Goal: Task Accomplishment & Management: Use online tool/utility

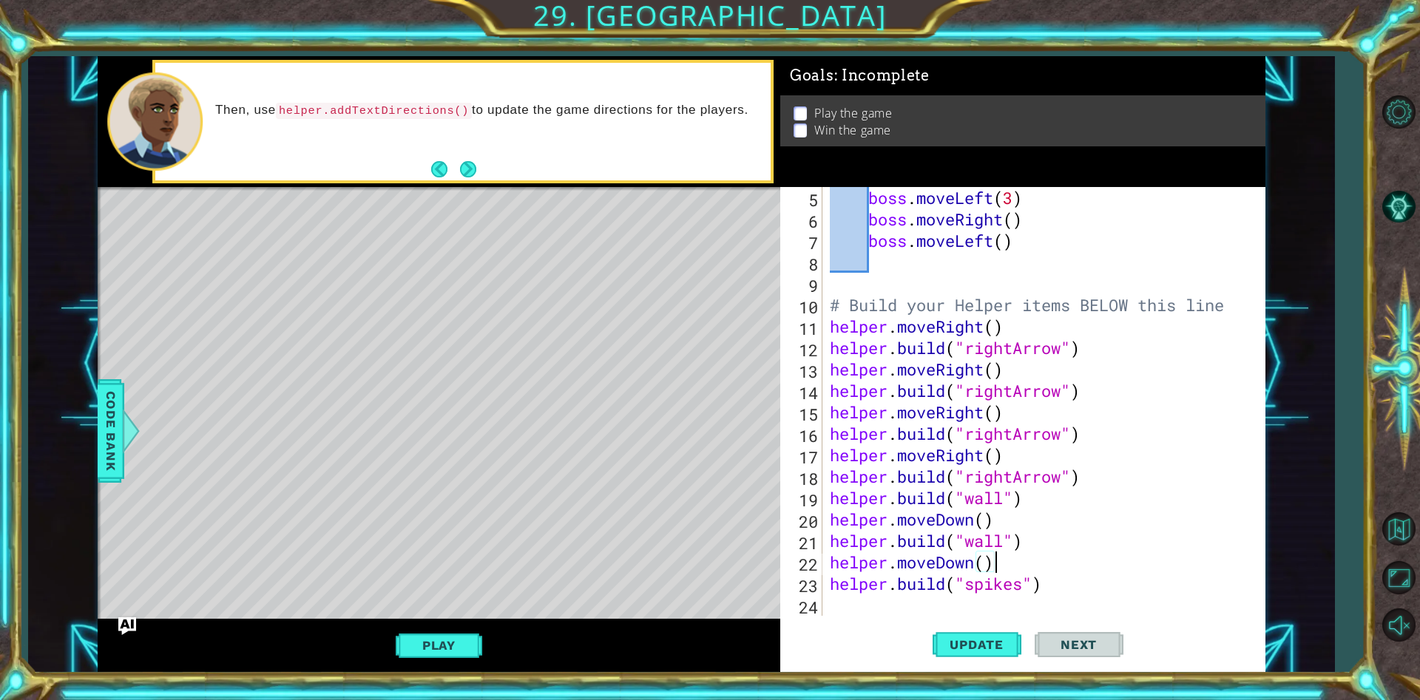
scroll to position [107, 0]
click at [1382, 521] on button "Back to Map" at bounding box center [1398, 528] width 43 height 43
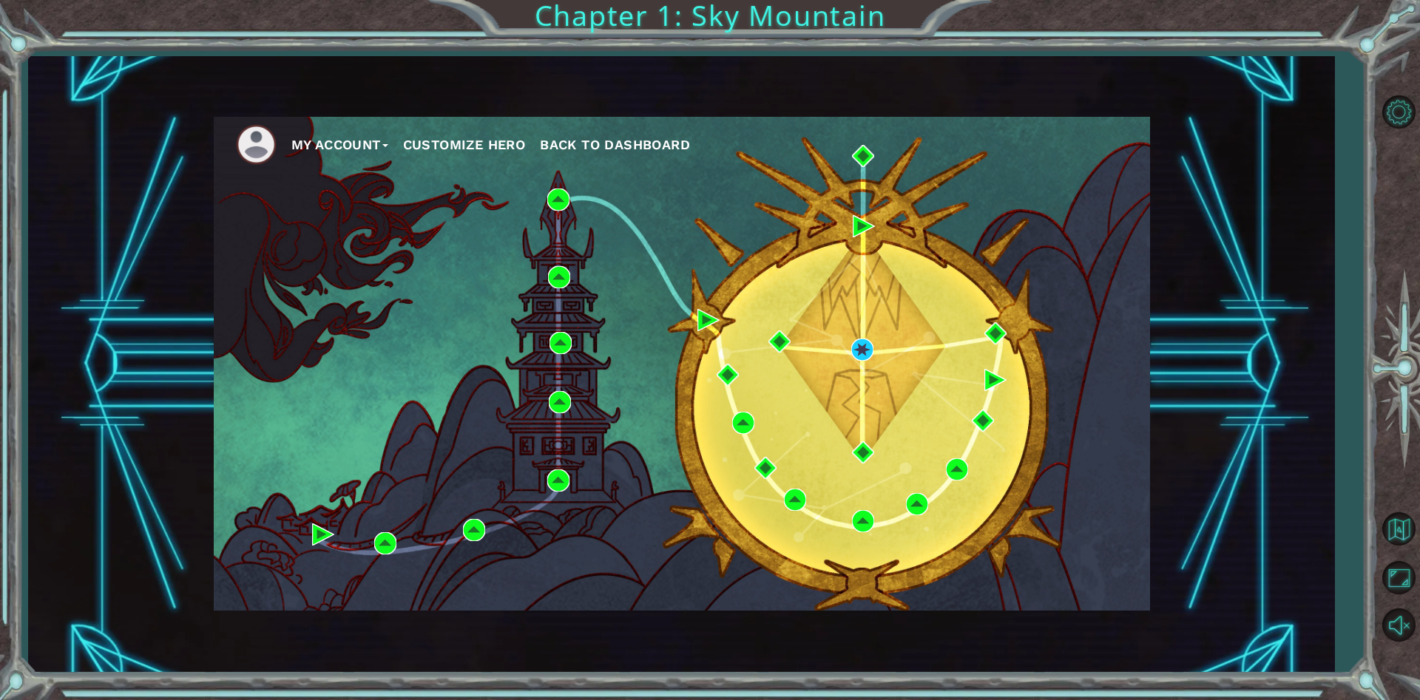
click at [671, 132] on ul "My Account Customize Hero Back to Dashboard" at bounding box center [693, 144] width 914 height 41
click at [665, 137] on span "Back to Dashboard" at bounding box center [615, 145] width 150 height 16
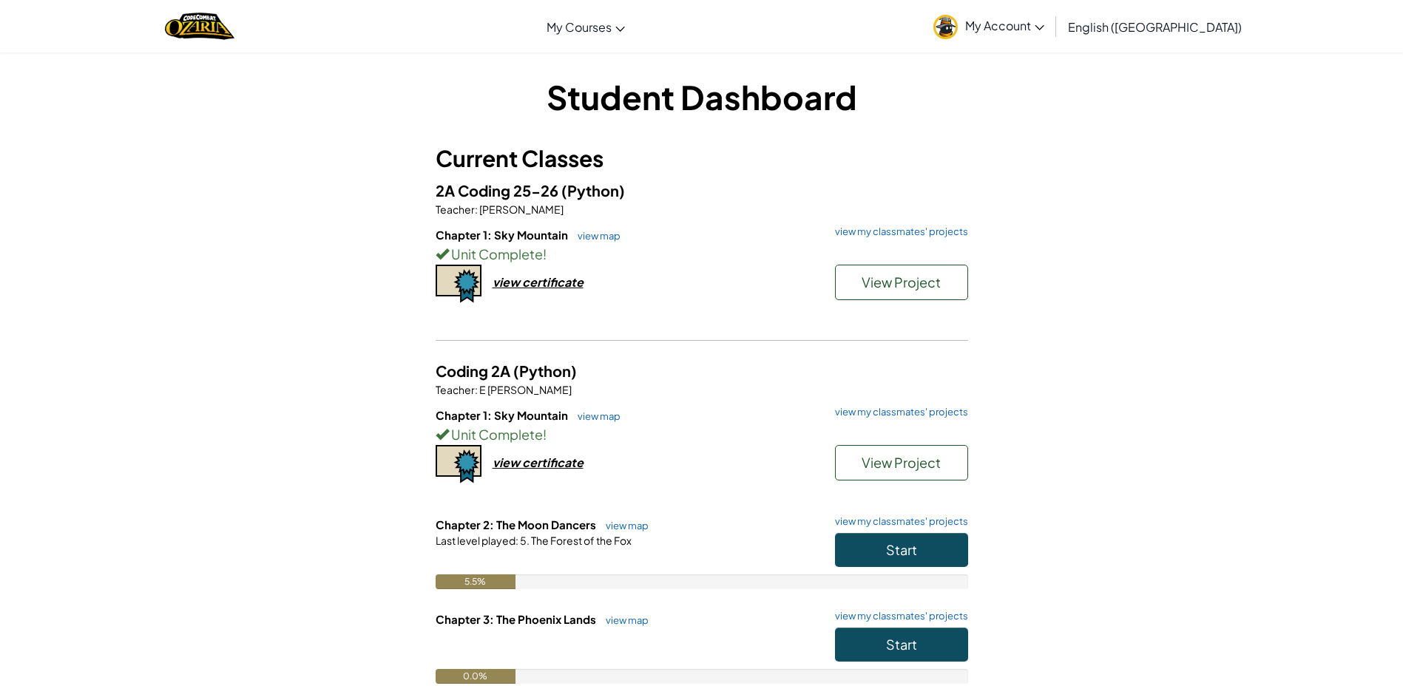
click at [1051, 35] on link "My Account" at bounding box center [989, 26] width 126 height 47
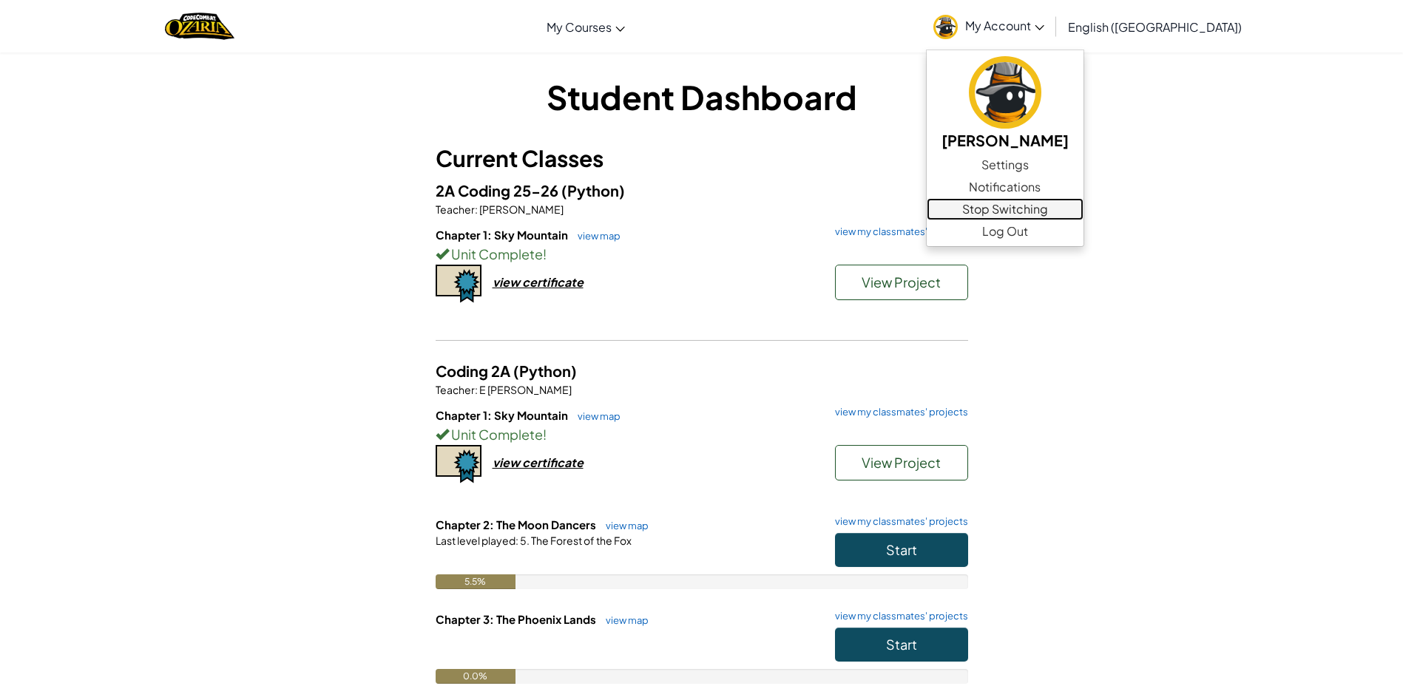
click at [1083, 212] on link "Stop Switching" at bounding box center [1004, 209] width 157 height 22
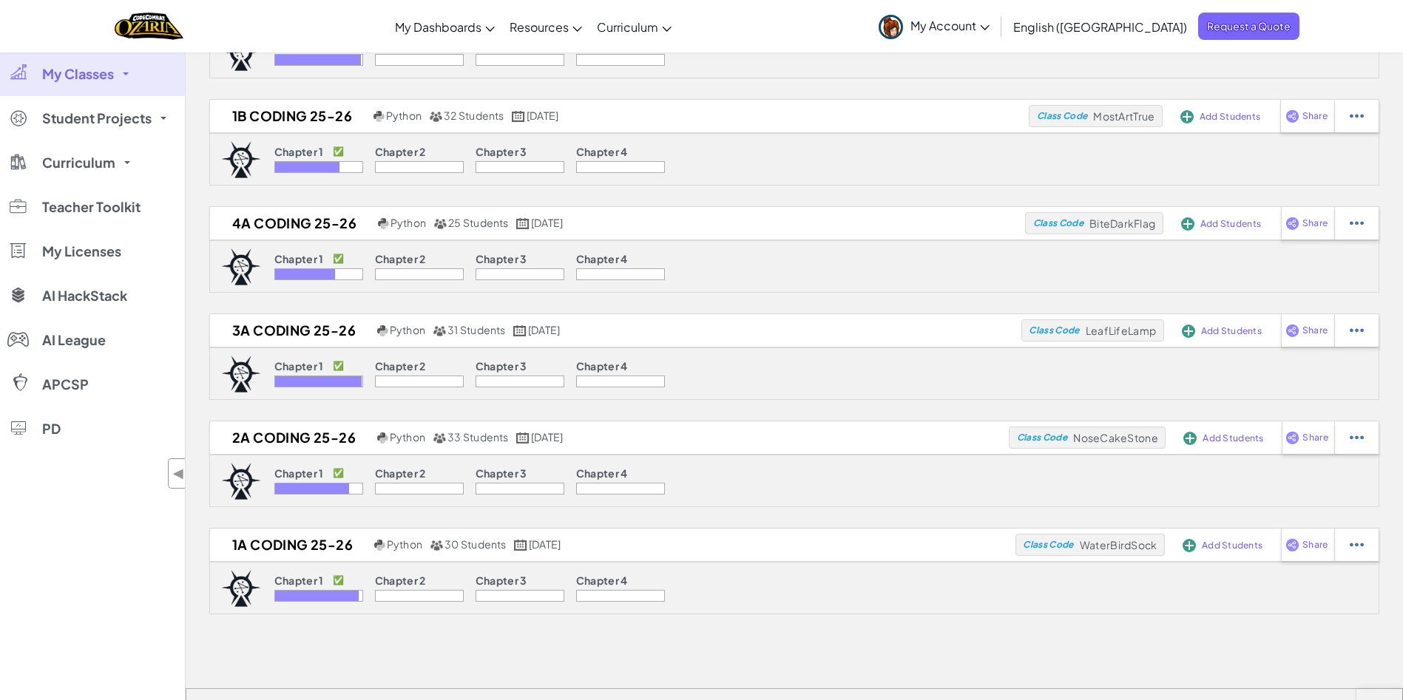
scroll to position [233, 0]
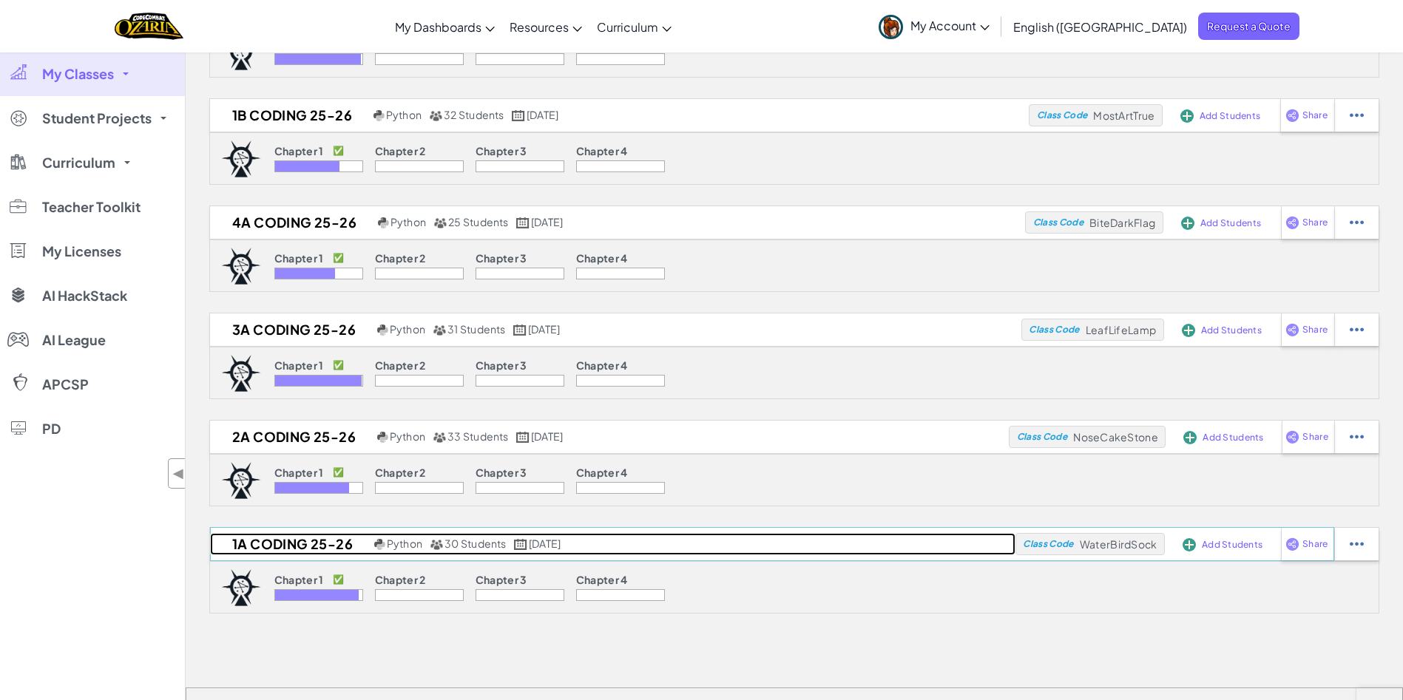
click at [305, 546] on h2 "1A Coding 25-26" at bounding box center [290, 544] width 160 height 22
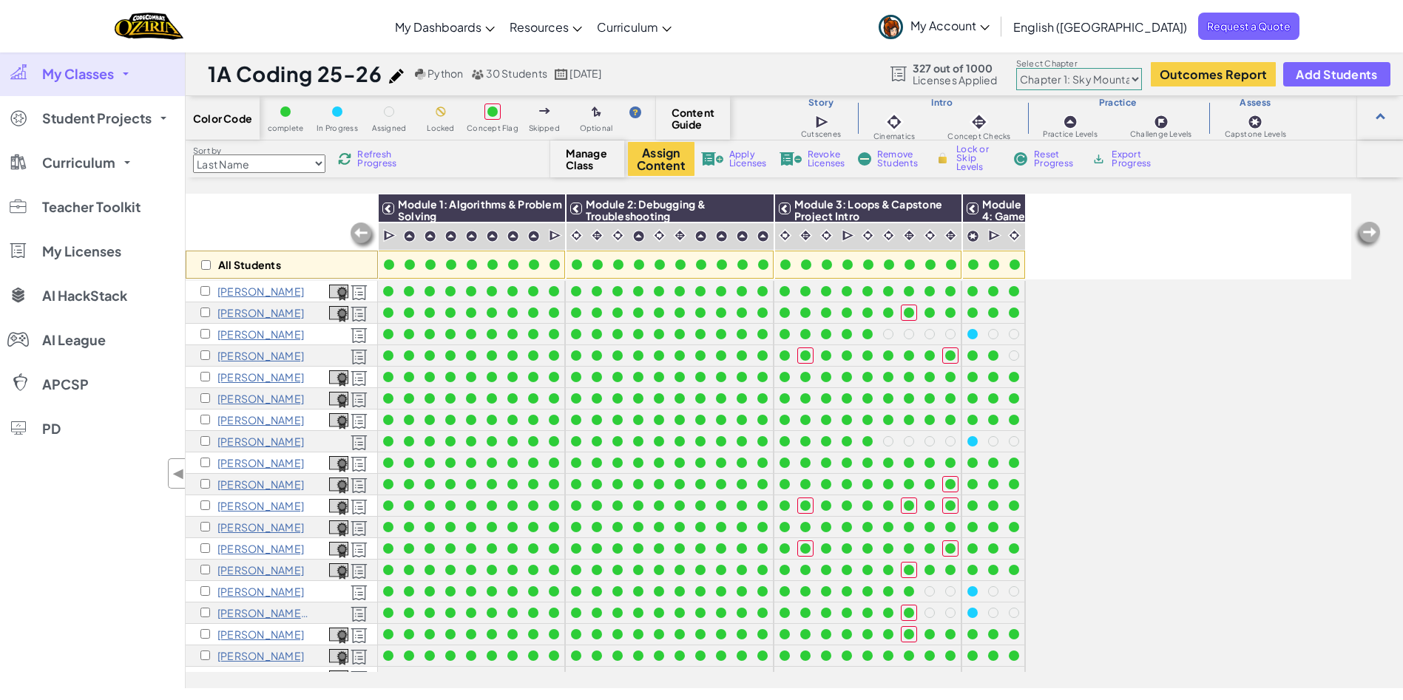
click at [384, 157] on span "Refresh Progress" at bounding box center [380, 159] width 46 height 18
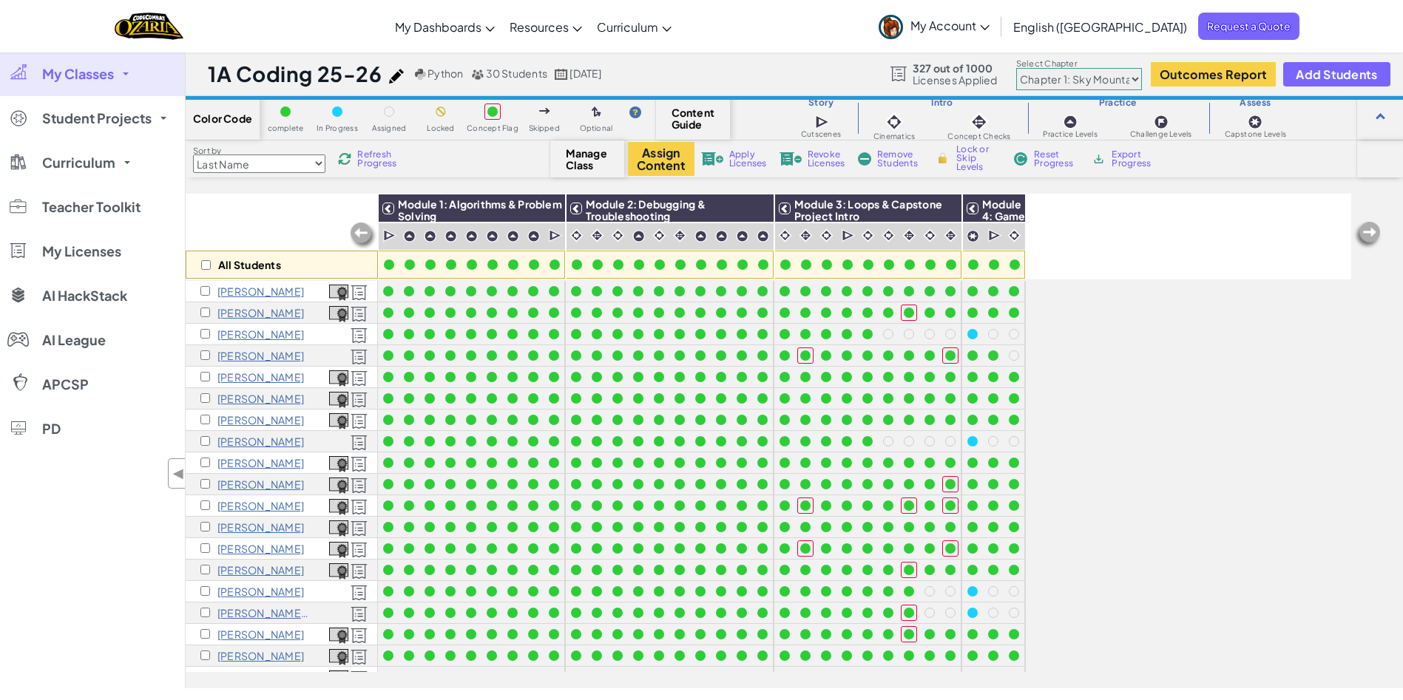
click at [384, 157] on span "Refresh Progress" at bounding box center [380, 159] width 46 height 18
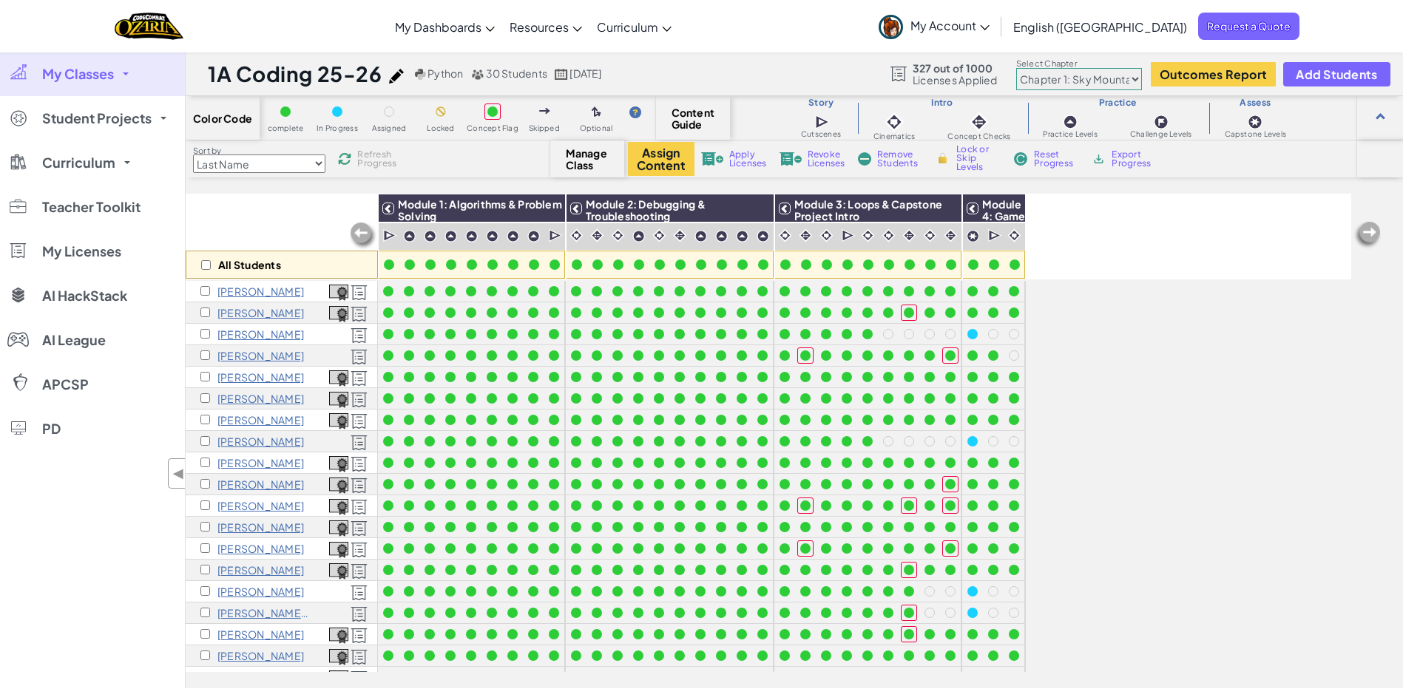
click at [384, 157] on span "Refresh Progress" at bounding box center [380, 159] width 46 height 18
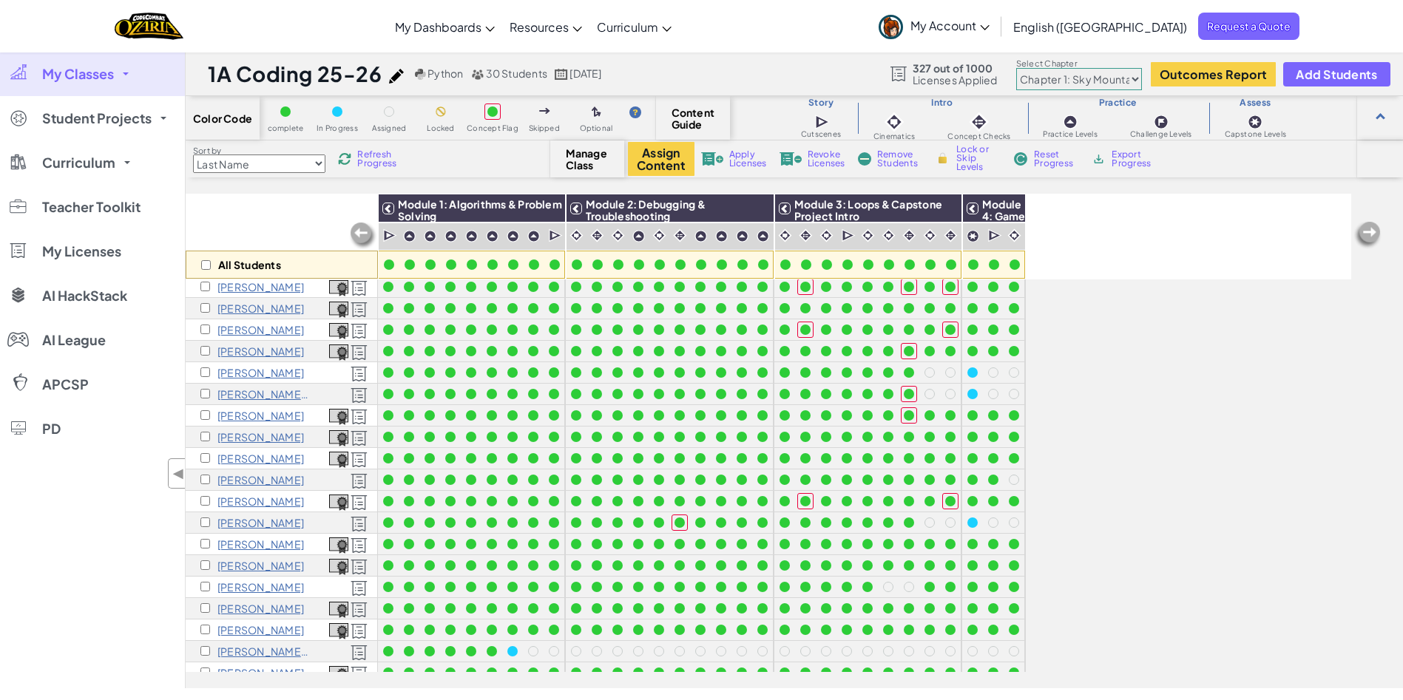
scroll to position [221, 0]
click at [379, 161] on span "Refresh Progress" at bounding box center [380, 159] width 46 height 18
click at [364, 169] on div "Sort by Last Name first Name Progress (High to Low) Progress (Low to Hight) Ref…" at bounding box center [368, 159] width 364 height 28
click at [379, 160] on span "Refresh Progress" at bounding box center [380, 159] width 46 height 18
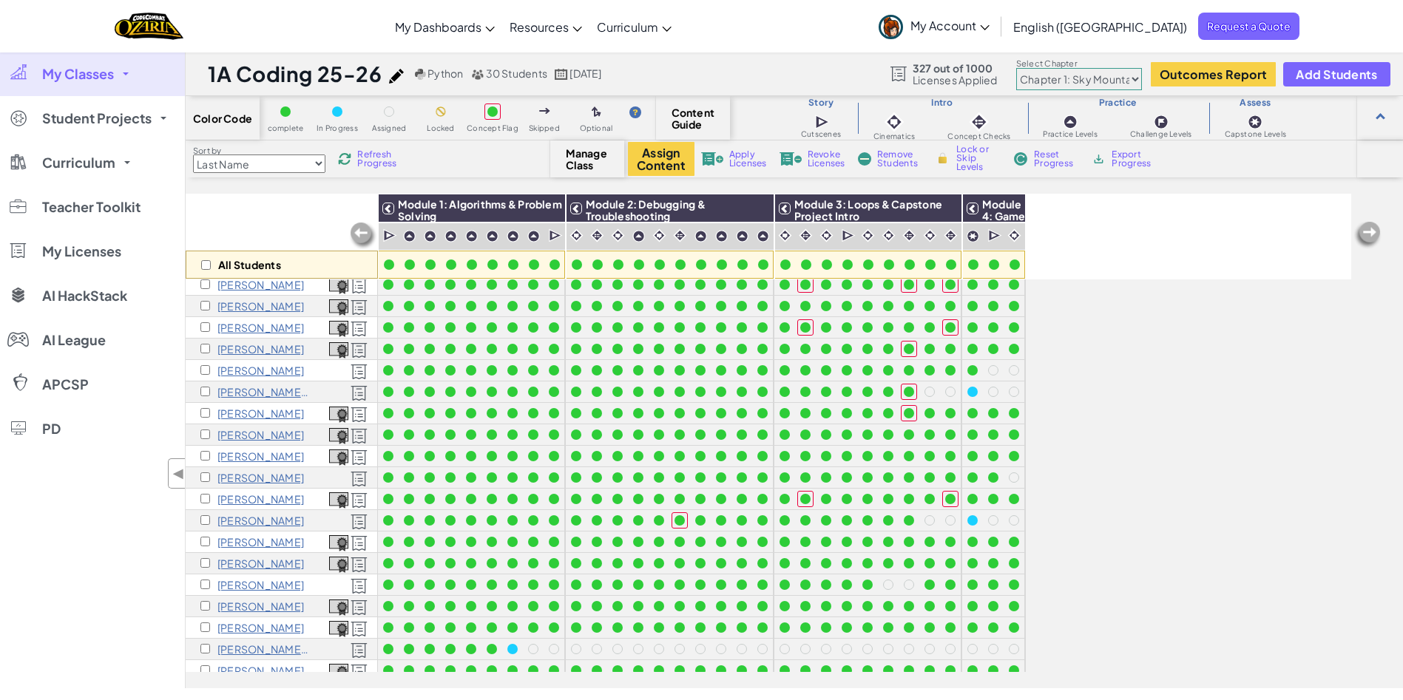
click at [379, 160] on span "Refresh Progress" at bounding box center [380, 159] width 46 height 18
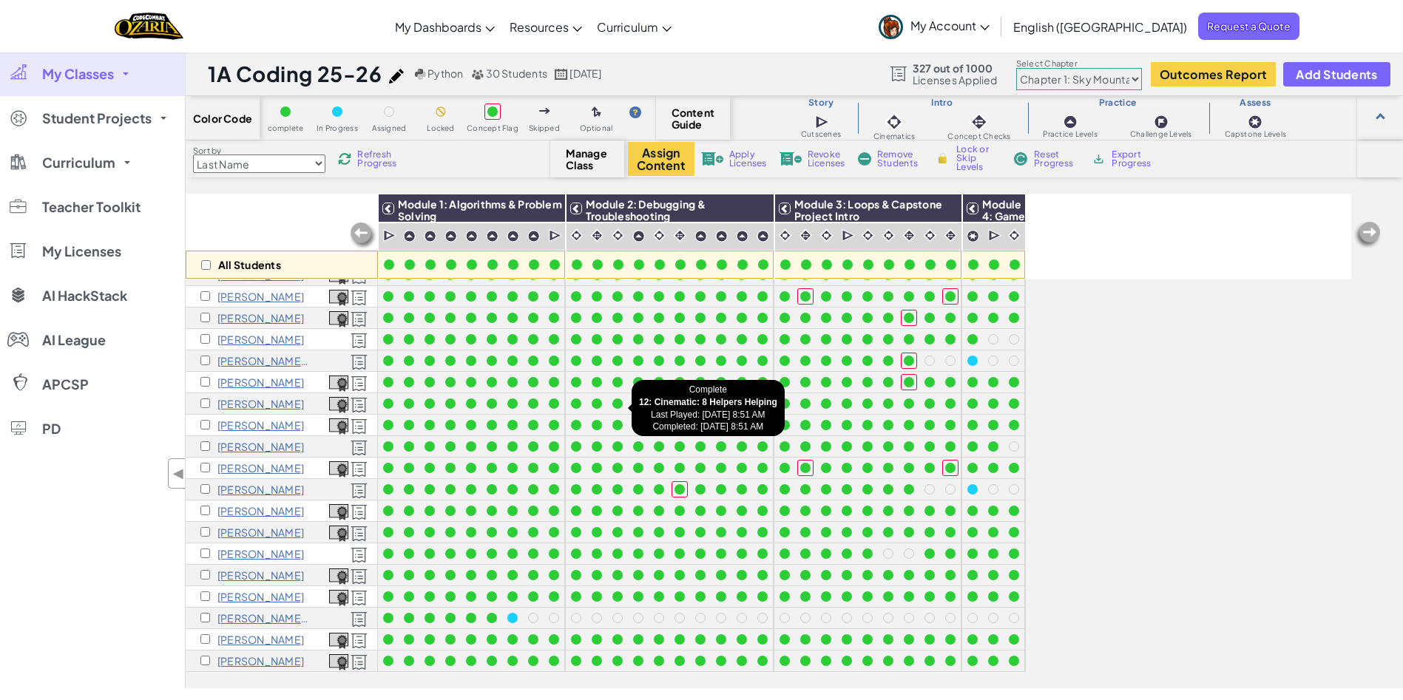
scroll to position [0, 0]
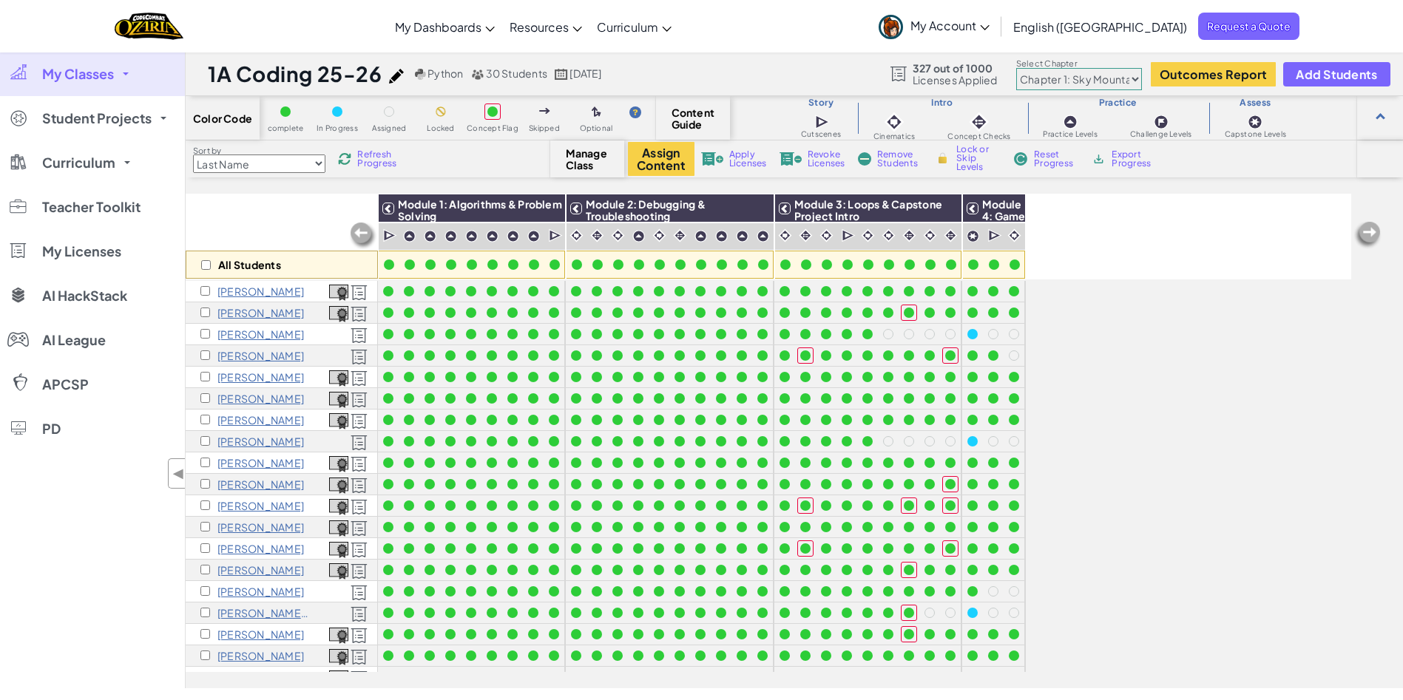
click at [989, 23] on span "My Account" at bounding box center [949, 26] width 79 height 16
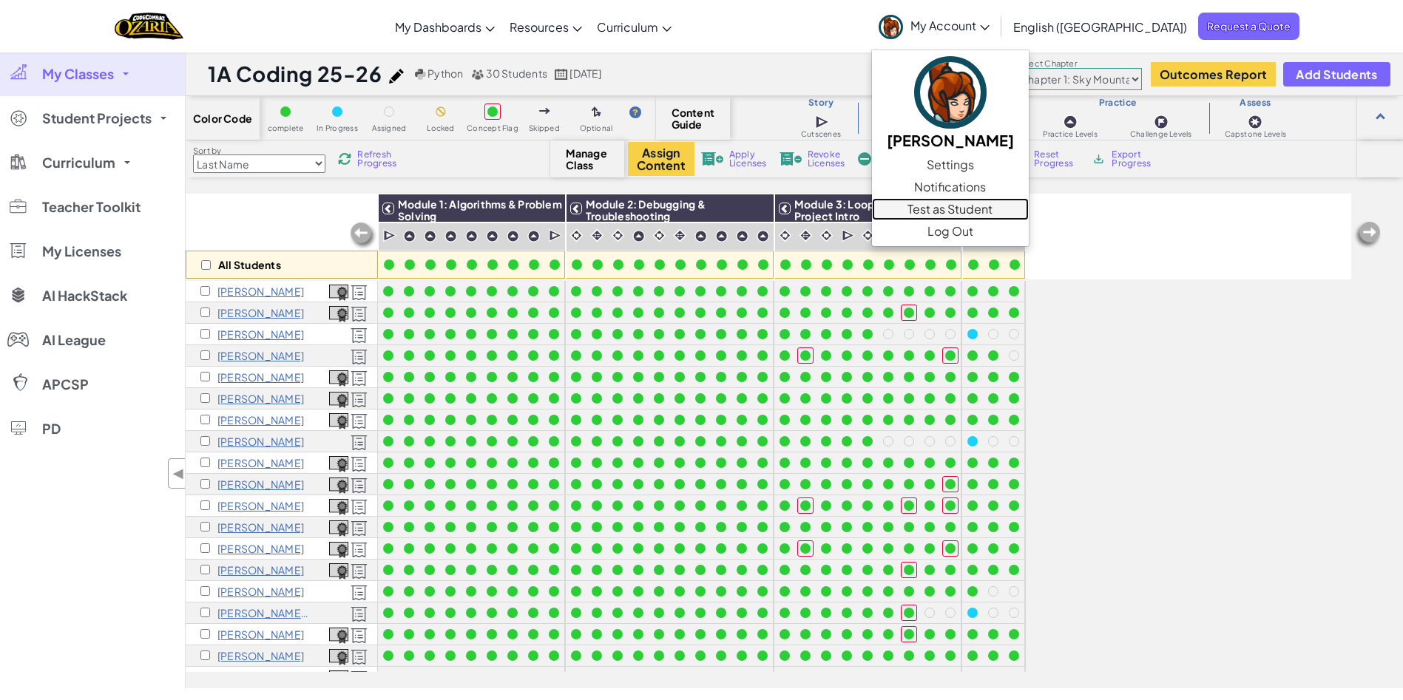
click at [1028, 213] on link "Test as Student" at bounding box center [950, 209] width 157 height 22
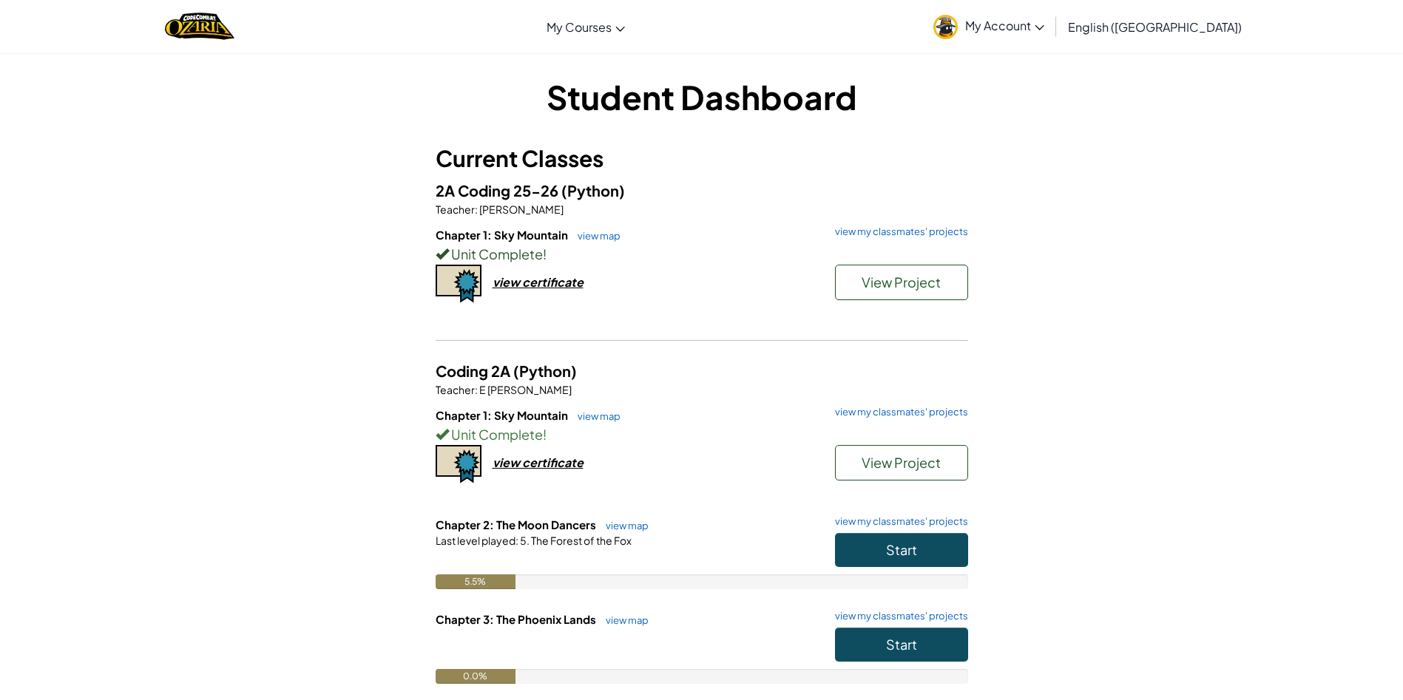
click at [587, 245] on div "Unit Complete !" at bounding box center [701, 253] width 532 height 21
click at [594, 240] on link "view map" at bounding box center [595, 236] width 50 height 12
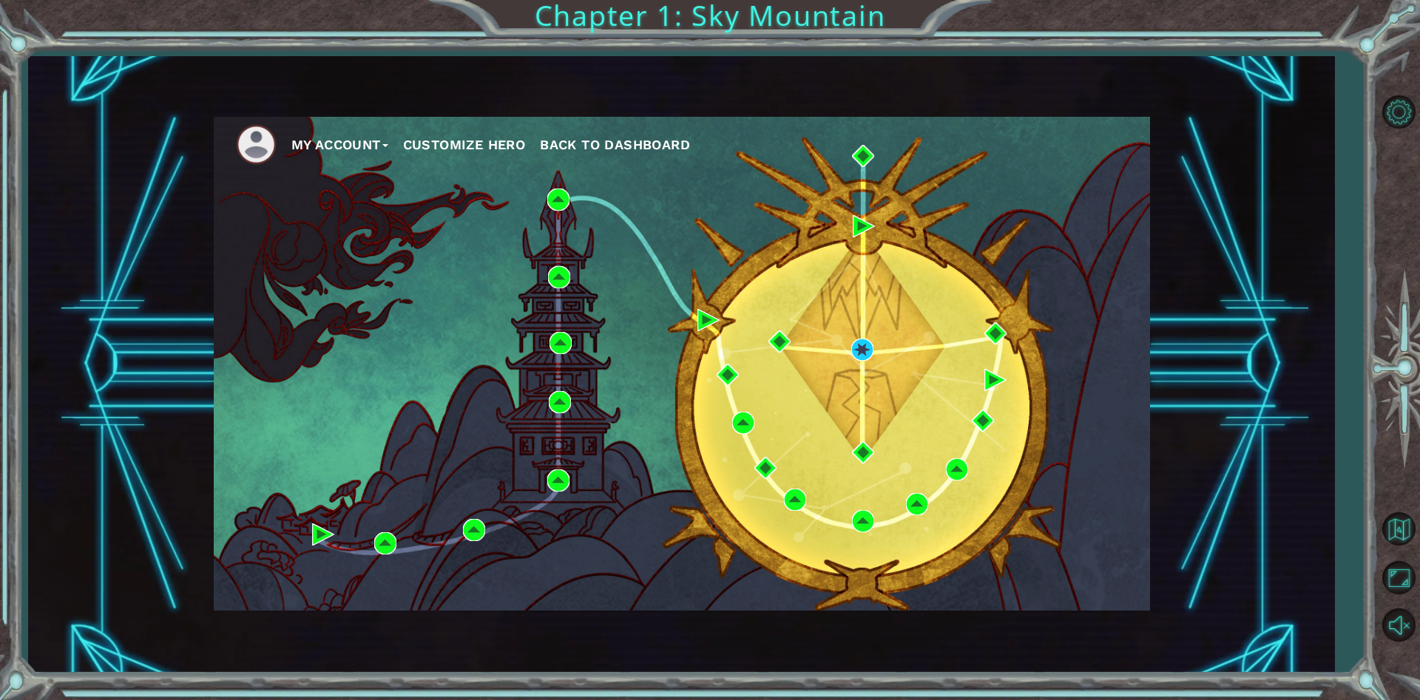
click at [848, 351] on div "My Account Customize Hero Back to Dashboard" at bounding box center [682, 364] width 936 height 494
click at [860, 351] on img at bounding box center [862, 350] width 22 height 22
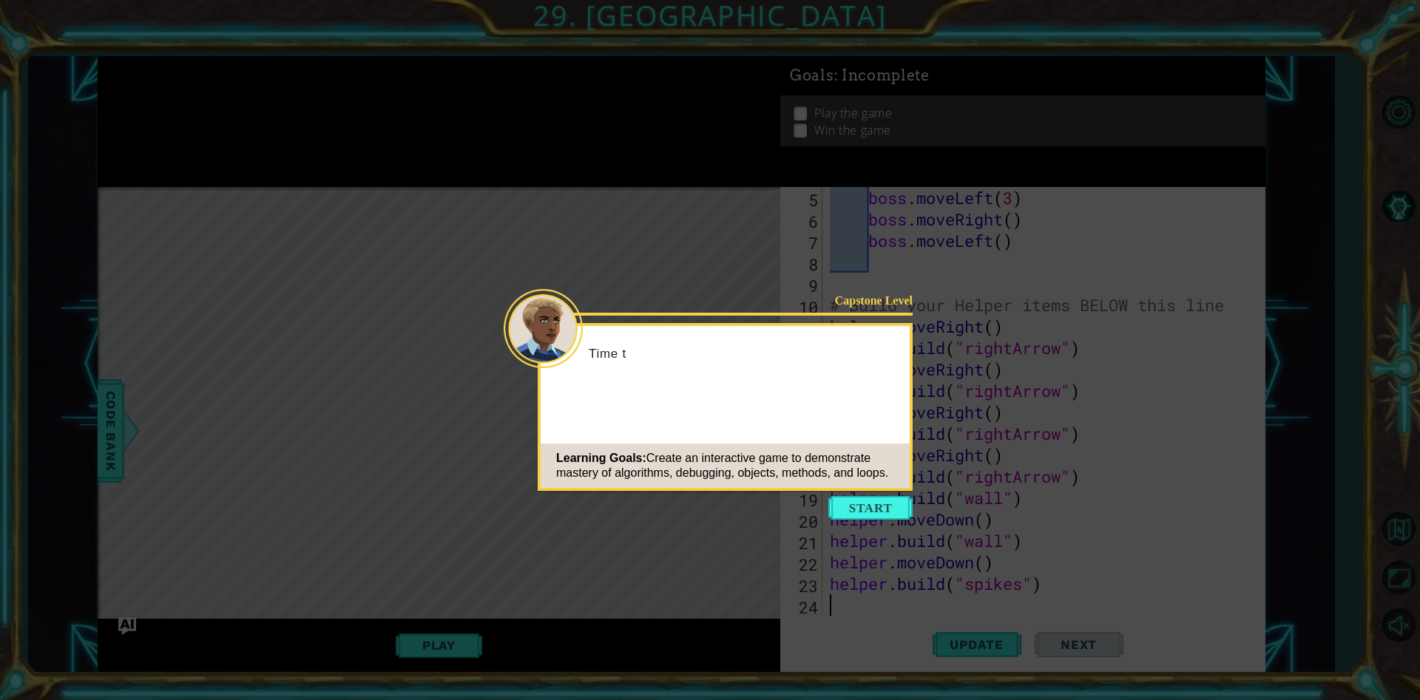
scroll to position [107, 0]
click at [858, 514] on button "Start" at bounding box center [870, 508] width 84 height 24
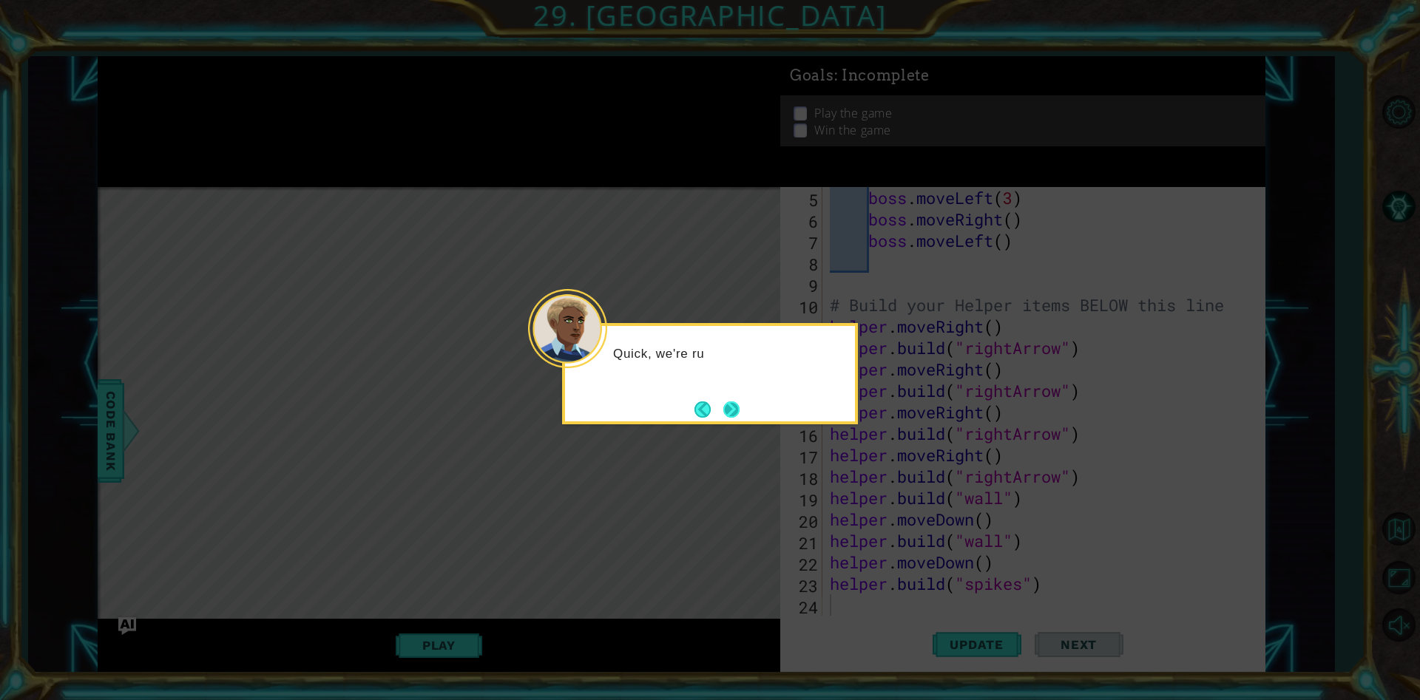
click at [729, 400] on button "Next" at bounding box center [731, 409] width 19 height 19
click at [729, 401] on button "Next" at bounding box center [731, 409] width 17 height 17
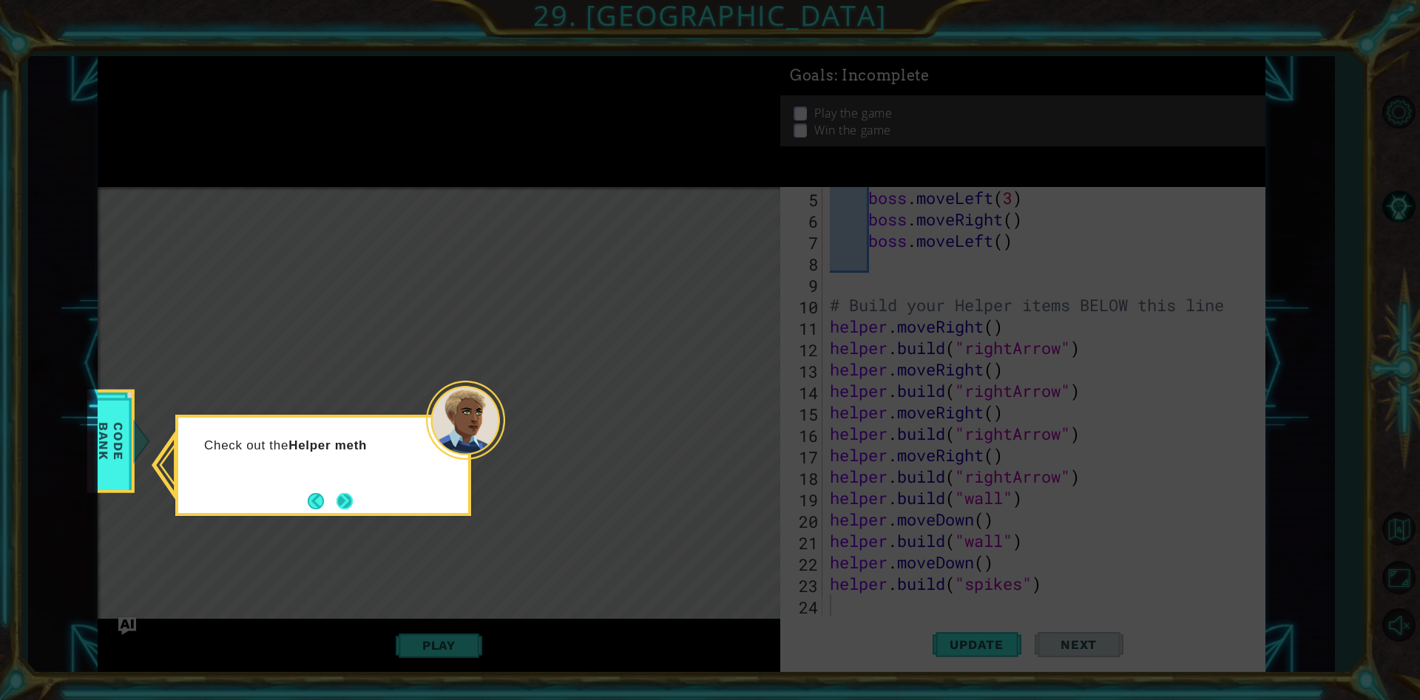
click at [342, 498] on button "Next" at bounding box center [344, 501] width 21 height 21
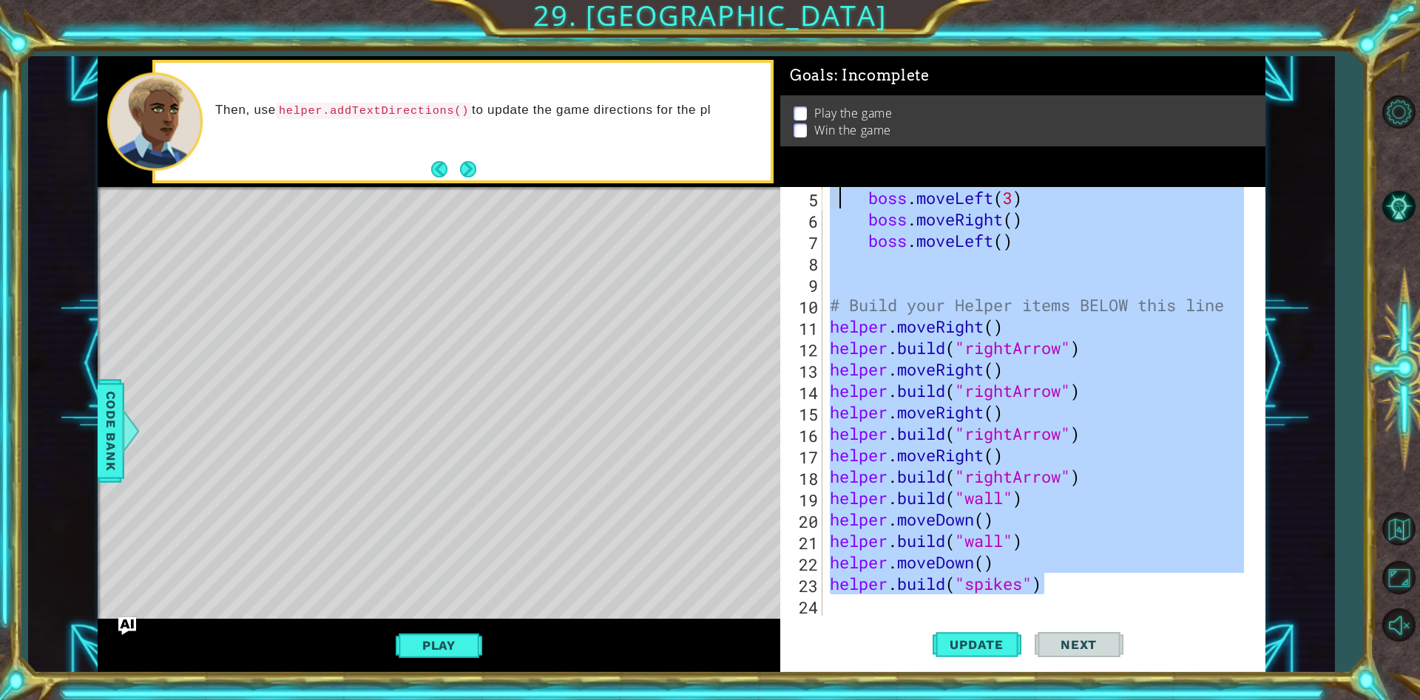
scroll to position [0, 0]
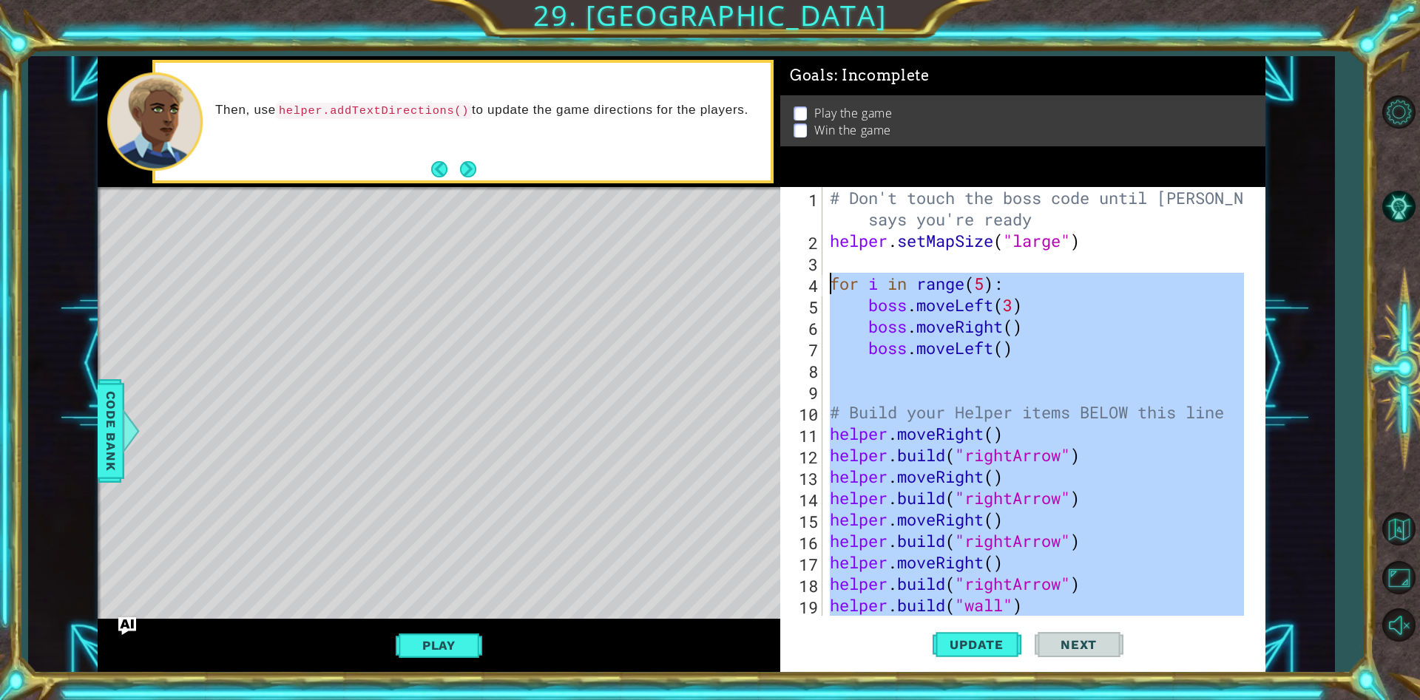
drag, startPoint x: 1051, startPoint y: 583, endPoint x: 827, endPoint y: 291, distance: 369.1
click at [827, 291] on div "# Don't touch the boss code until [PERSON_NAME] says you're ready helper . setM…" at bounding box center [1039, 433] width 424 height 493
type textarea "for i in range(5): boss.moveLeft(3)"
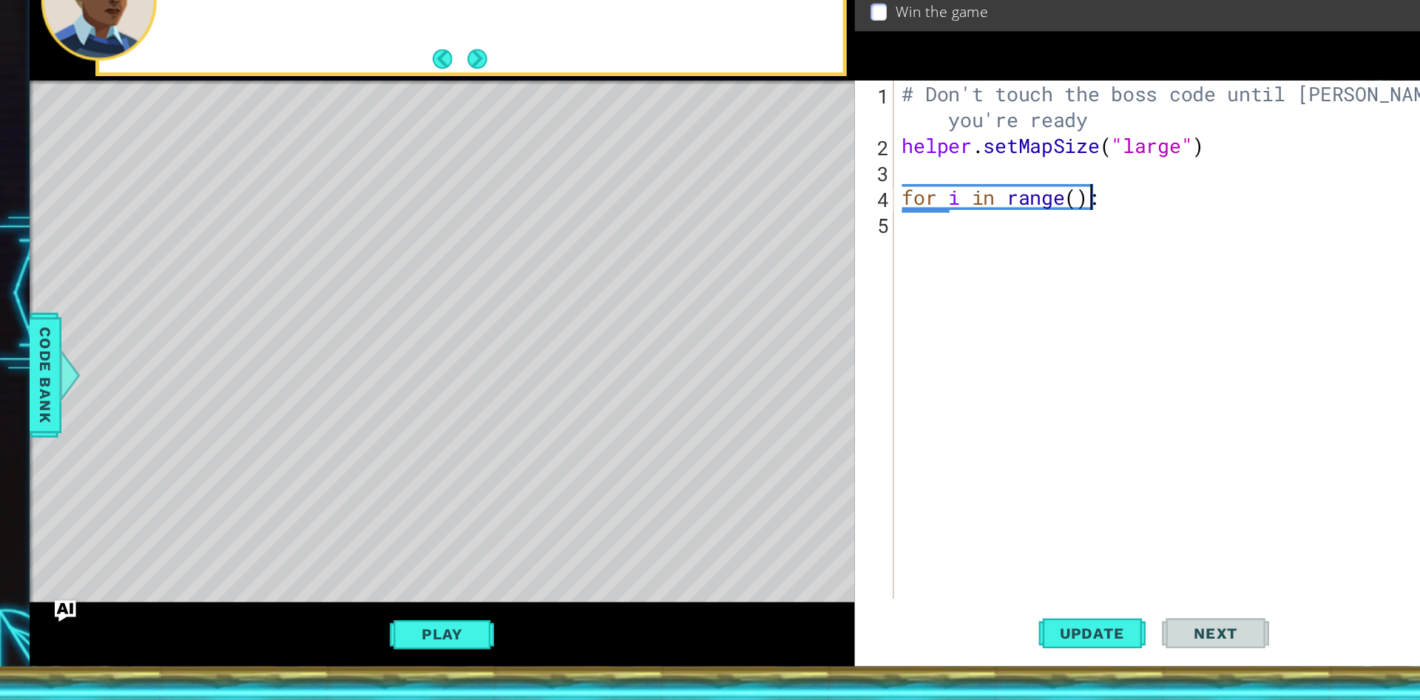
scroll to position [0, 7]
click at [1011, 294] on div "# Don't touch the boss code until [PERSON_NAME] says you're ready helper . setM…" at bounding box center [1042, 433] width 452 height 493
click at [959, 644] on span "Update" at bounding box center [977, 644] width 84 height 15
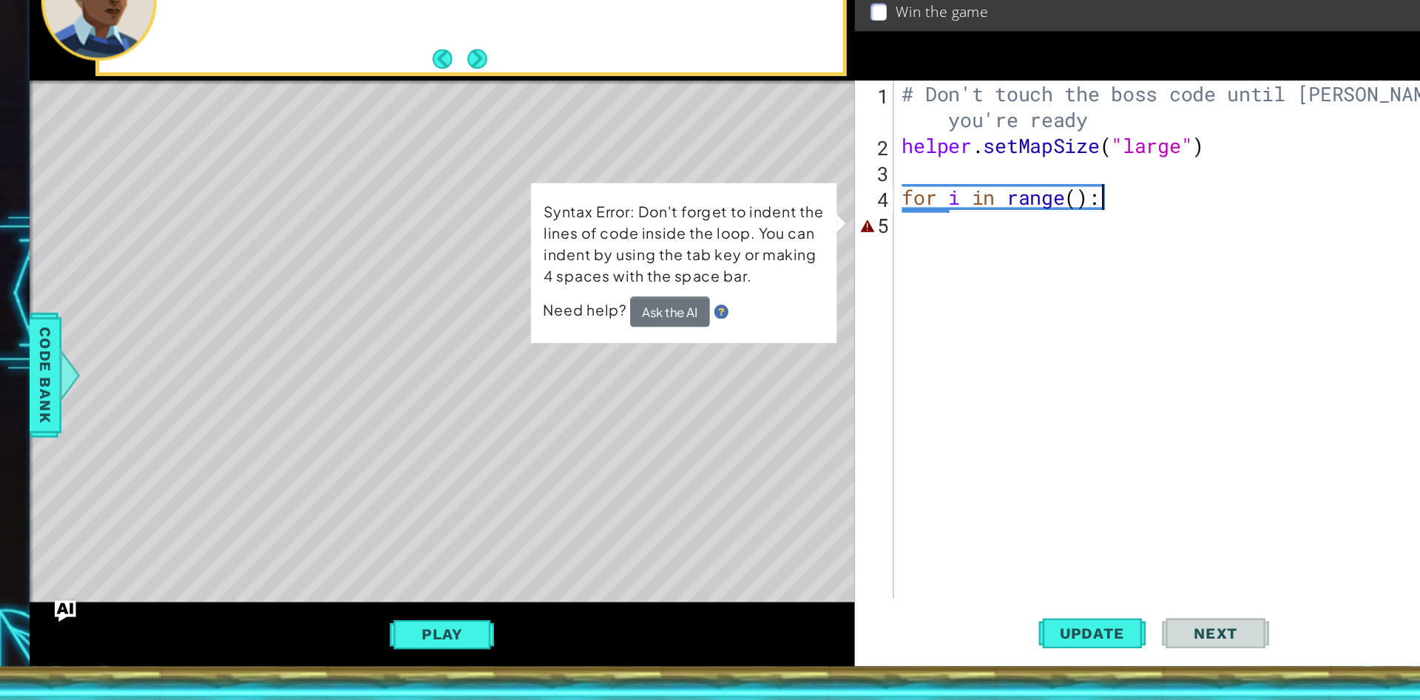
click at [997, 294] on div "# Don't touch the boss code until [PERSON_NAME] says you're ready helper . setM…" at bounding box center [1042, 433] width 452 height 493
click at [997, 285] on div "# Don't touch the boss code until [PERSON_NAME] says you're ready helper . setM…" at bounding box center [1042, 433] width 452 height 493
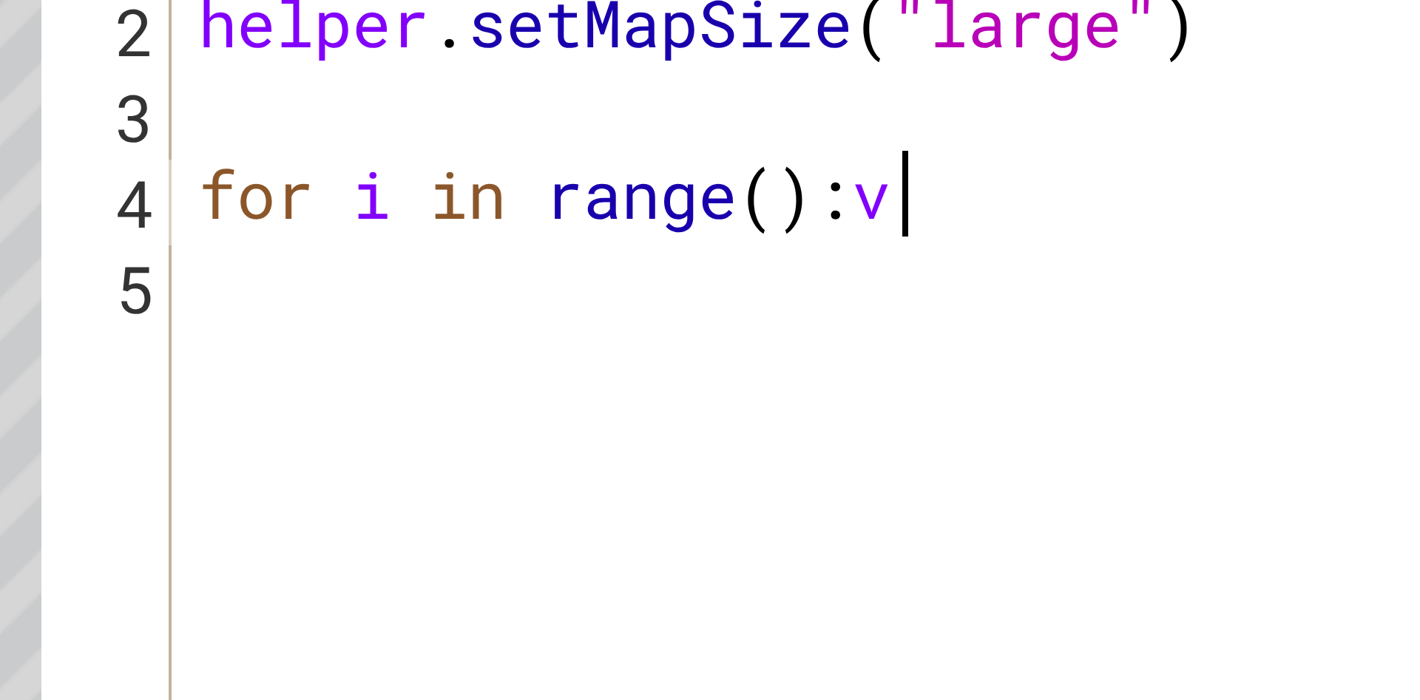
scroll to position [0, 7]
type textarea "for i in range():"
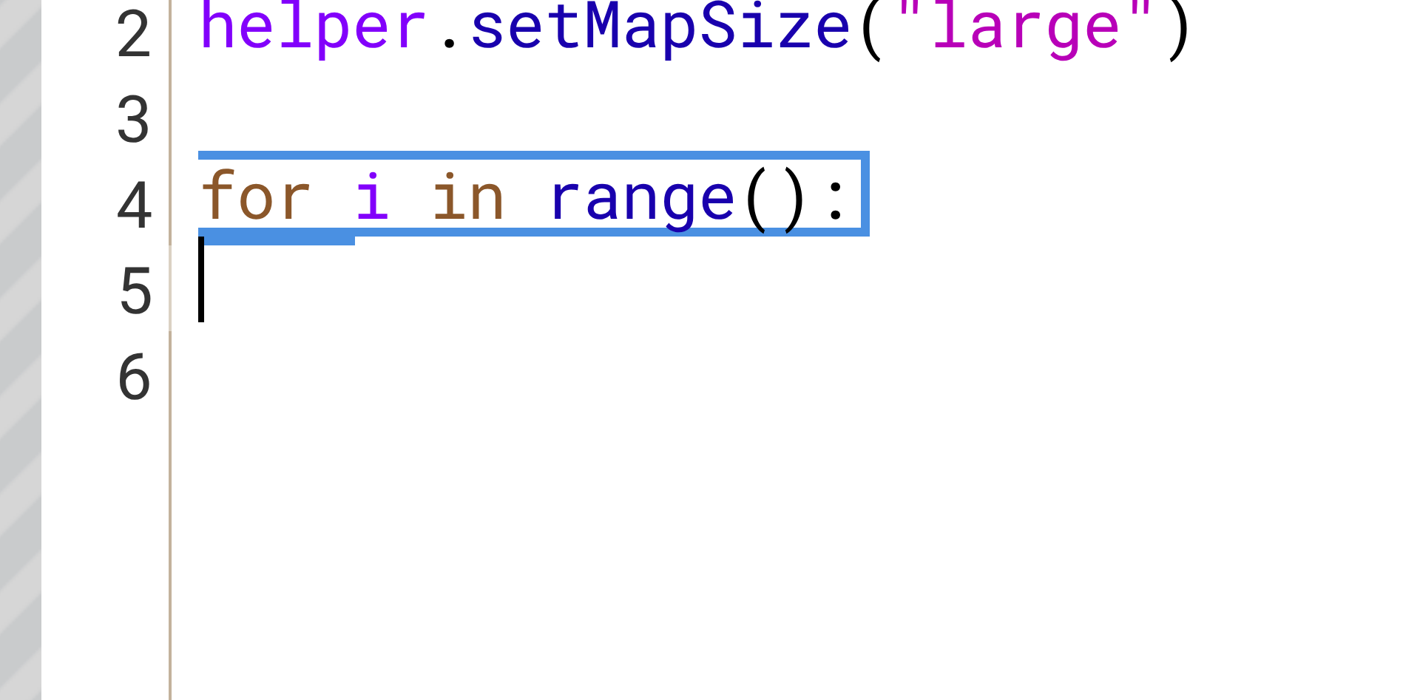
scroll to position [0, 0]
click at [988, 284] on div "# Don't touch the boss code until [PERSON_NAME] says you're ready helper . setM…" at bounding box center [1042, 433] width 452 height 493
type textarea "for i in range():"
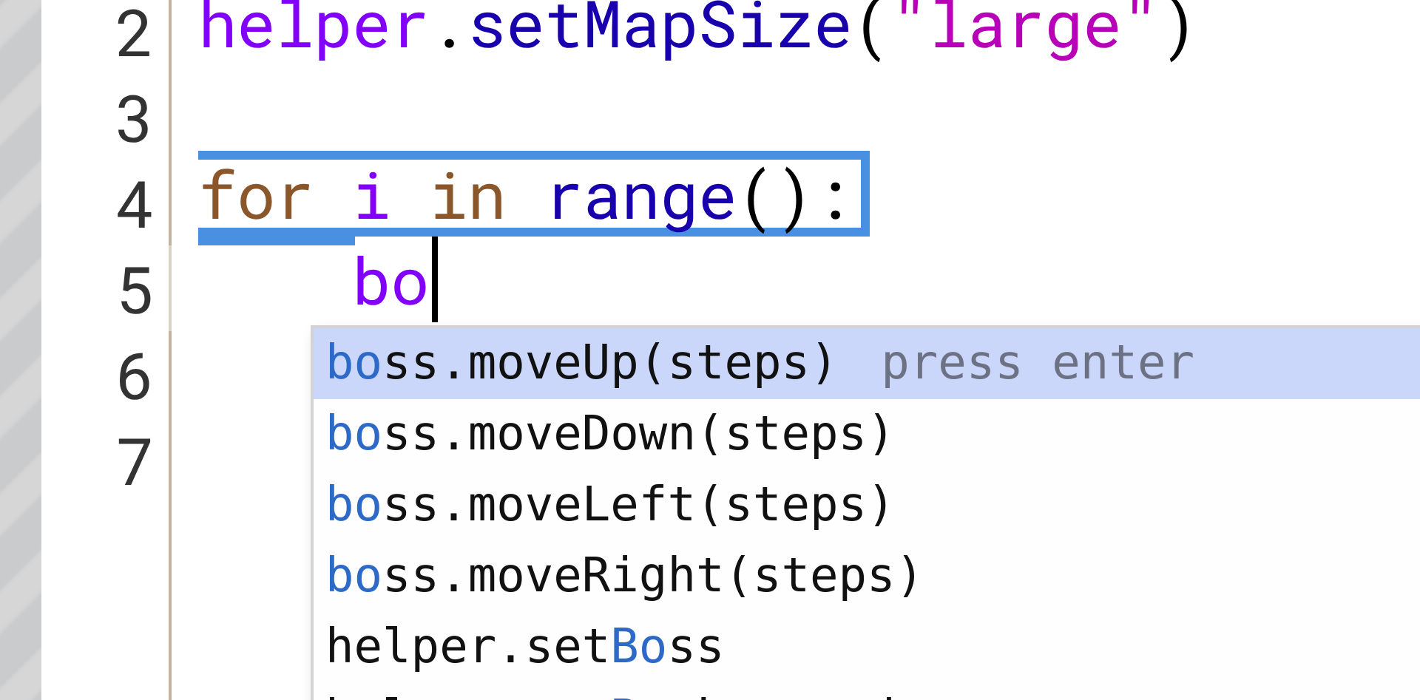
type textarea "boss"
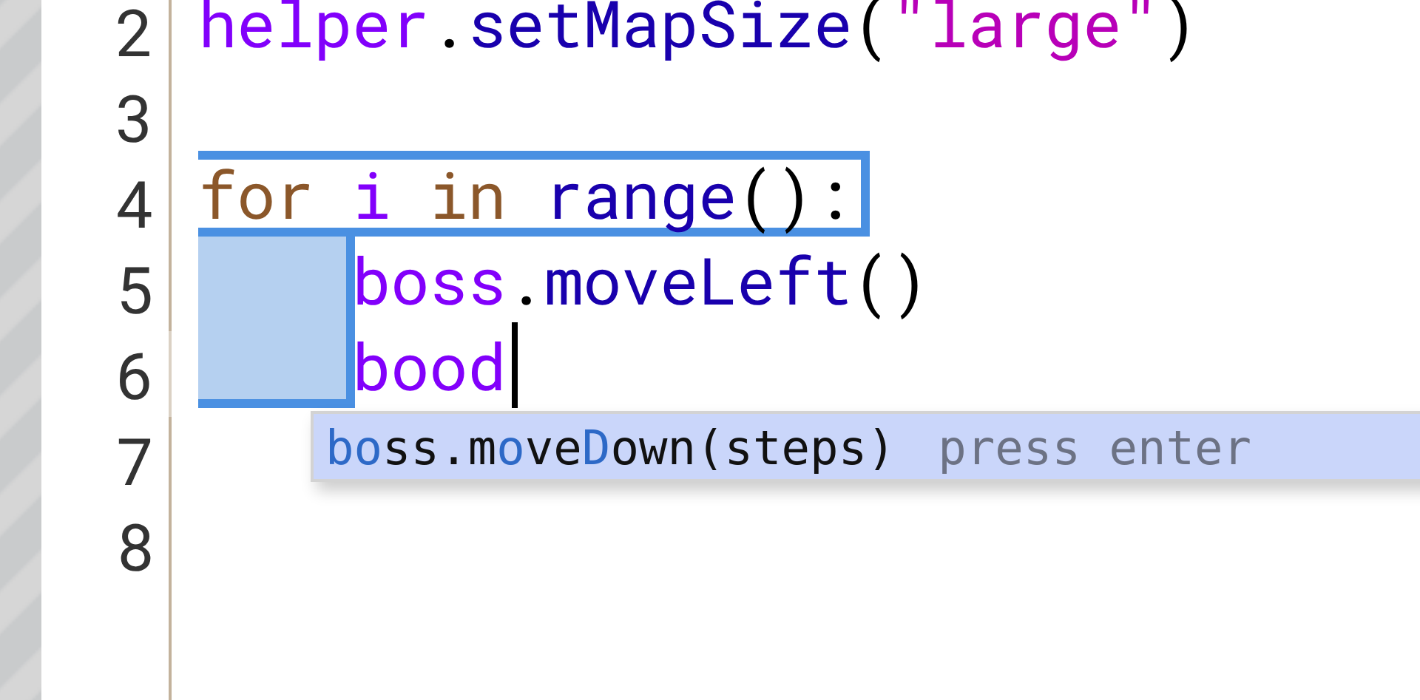
scroll to position [0, 2]
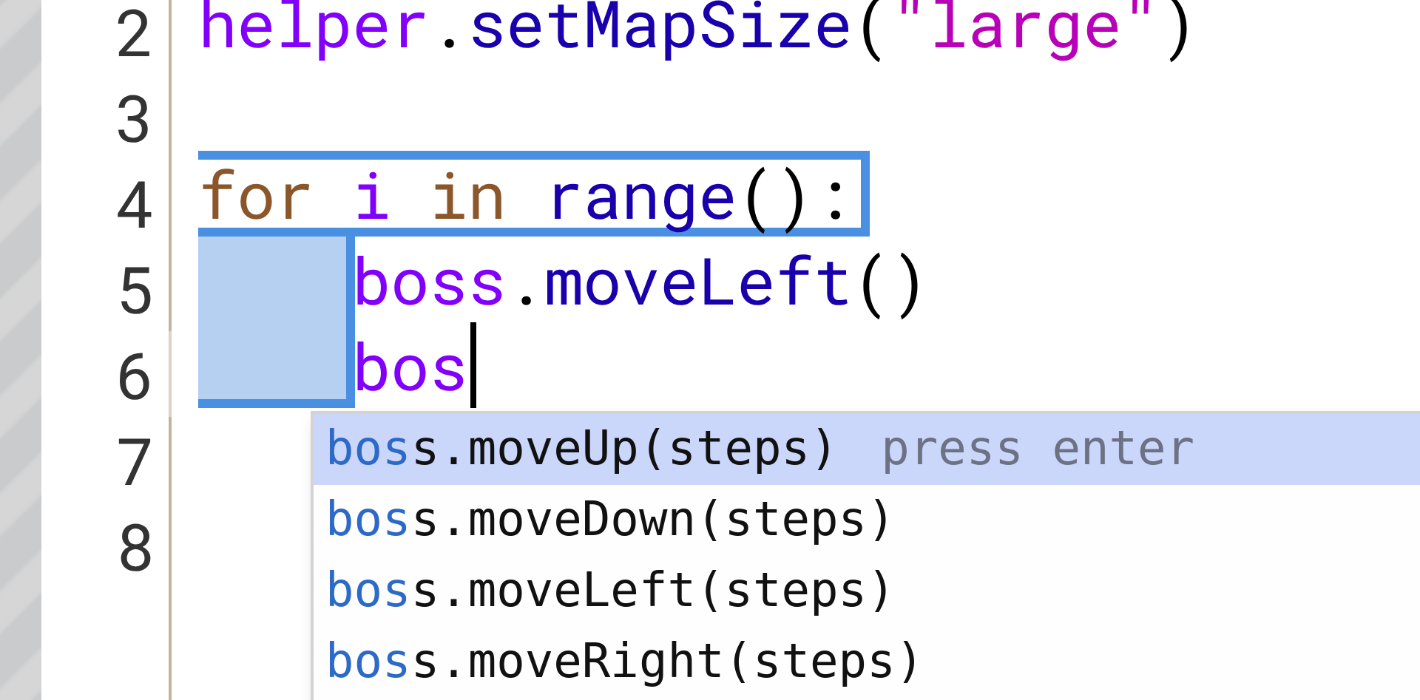
type textarea "boss"
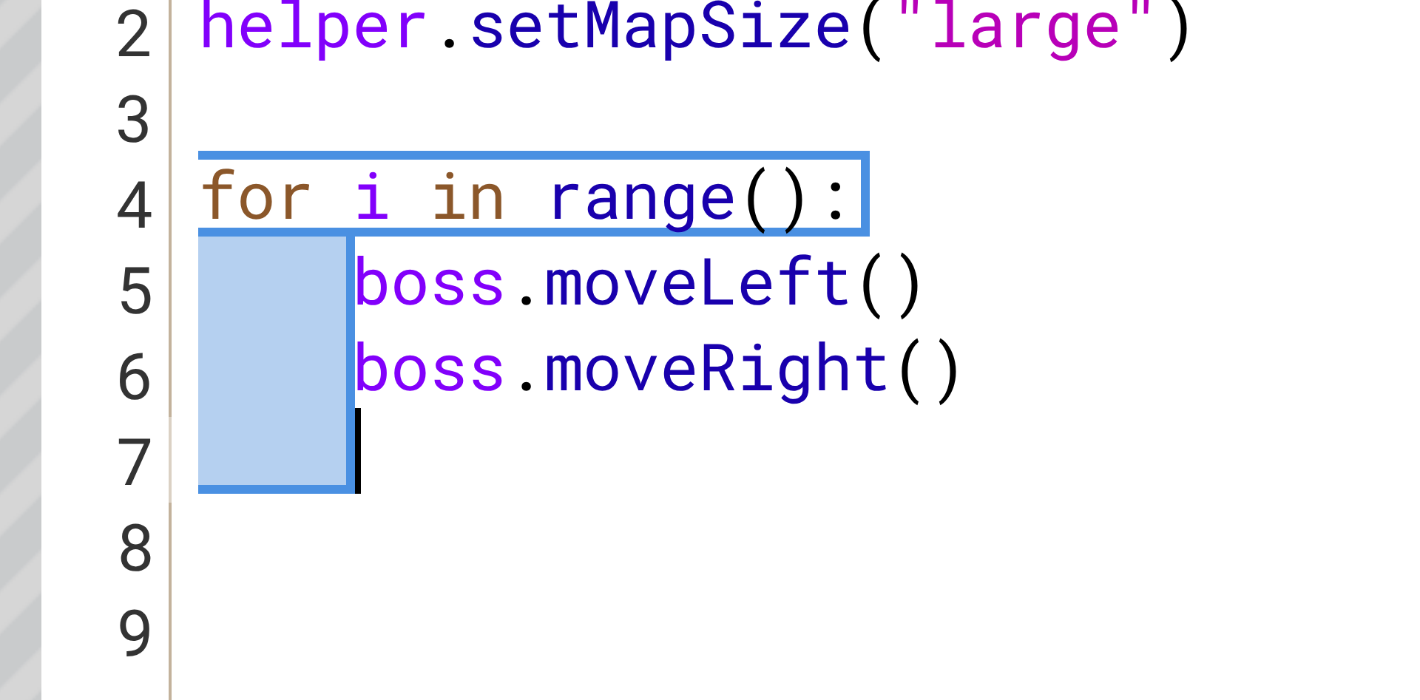
scroll to position [0, 1]
click at [966, 278] on div "# Don't touch the boss code until [PERSON_NAME] says you're ready helper . setM…" at bounding box center [1042, 433] width 452 height 493
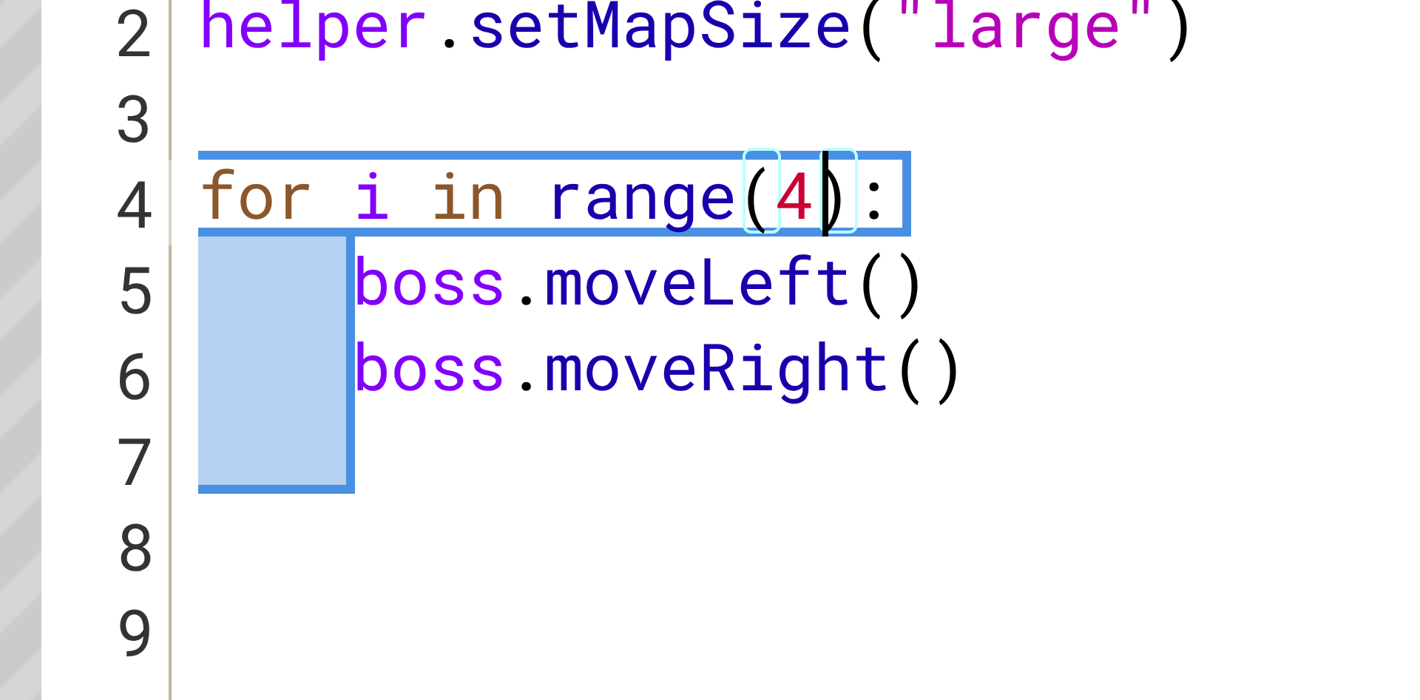
click at [993, 299] on div "# Don't touch the boss code until [PERSON_NAME] says you're ready helper . setM…" at bounding box center [1042, 433] width 452 height 493
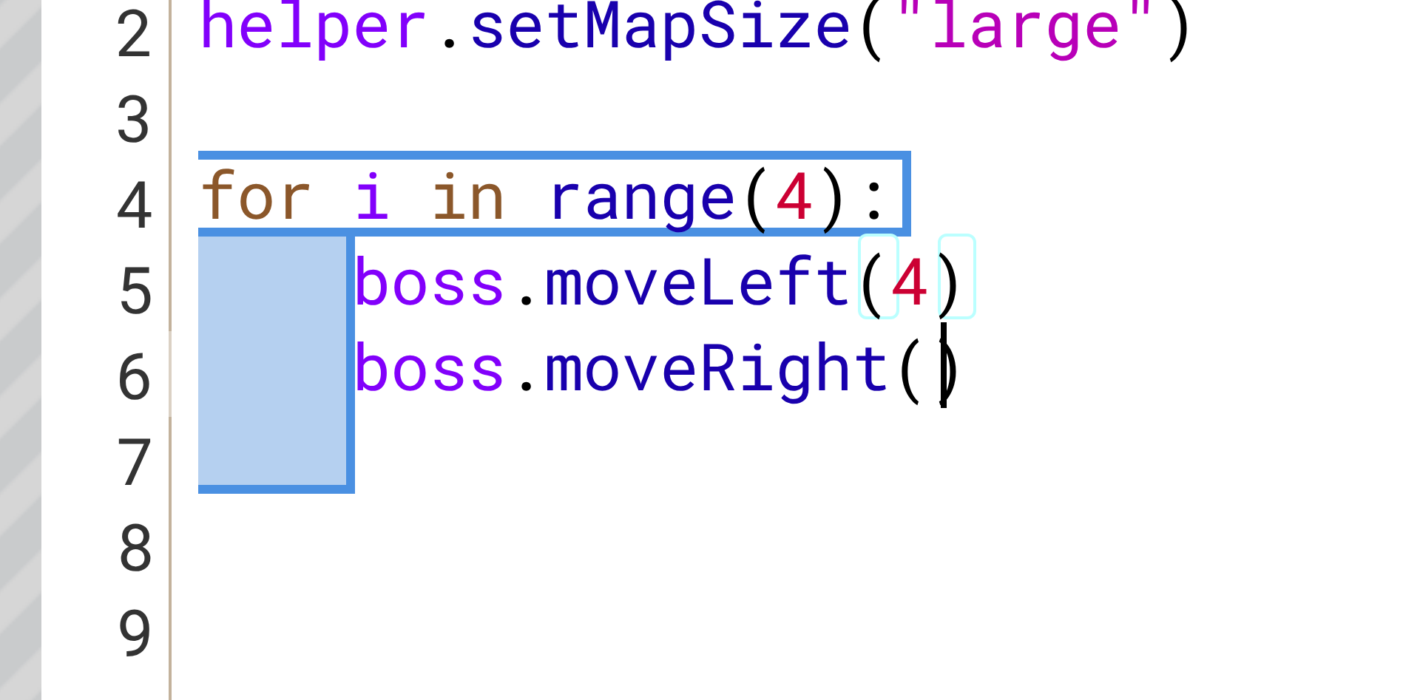
click at [1006, 328] on div "# Don't touch the boss code until [PERSON_NAME] says you're ready helper . setM…" at bounding box center [1042, 433] width 452 height 493
type textarea "boss.moveRight(5)"
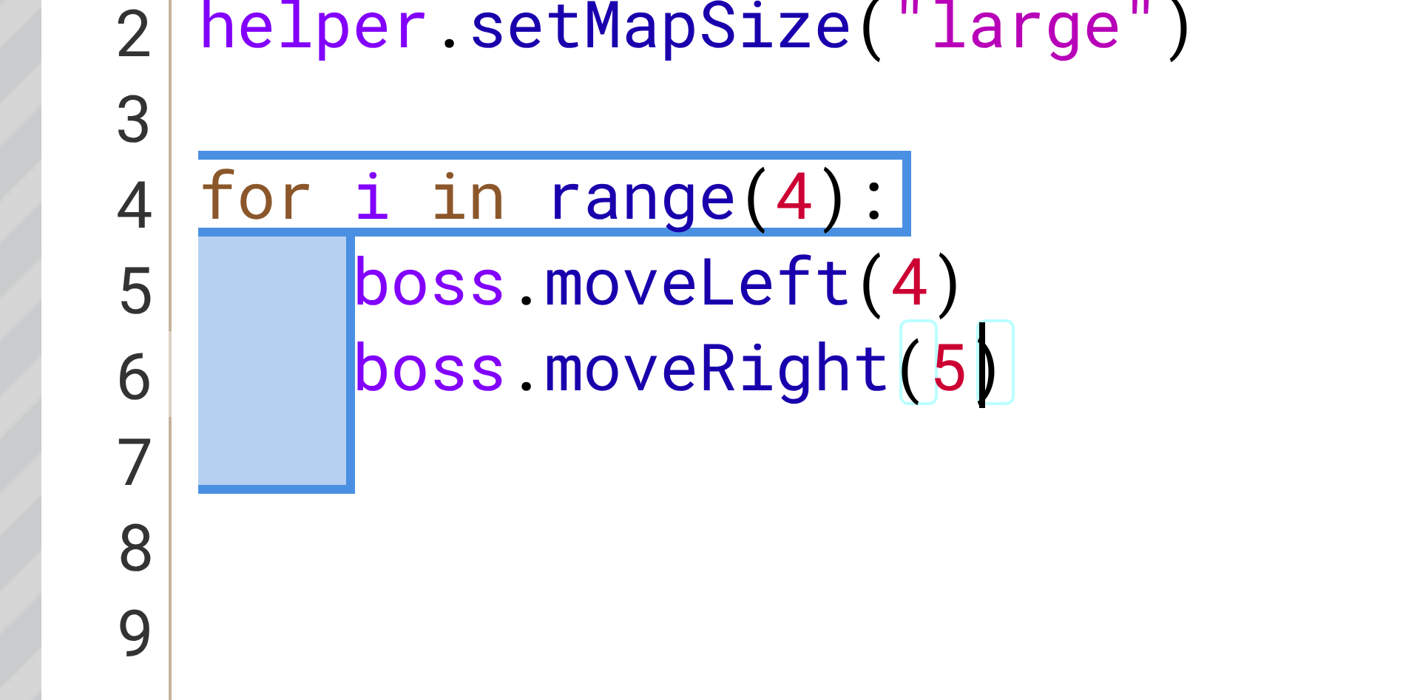
click at [879, 345] on div "# Don't touch the boss code until [PERSON_NAME] says you're ready helper . setM…" at bounding box center [1042, 433] width 452 height 493
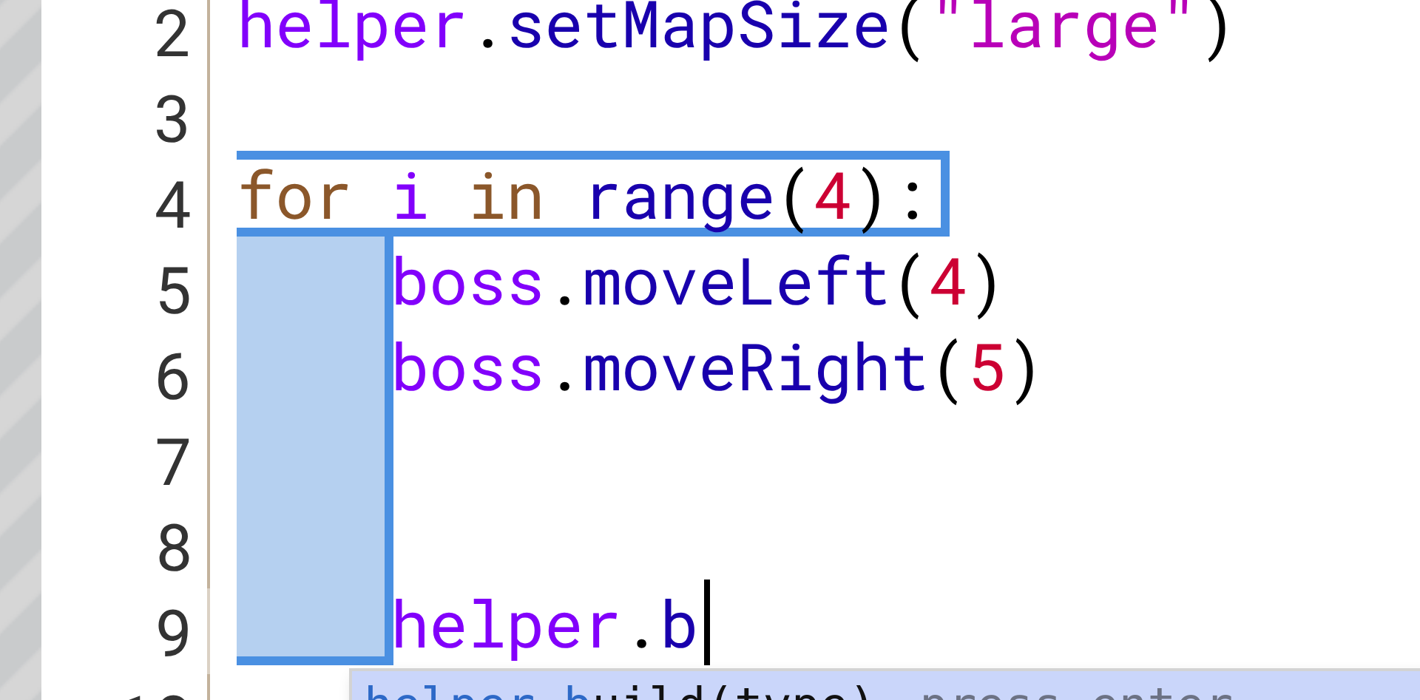
scroll to position [0, 5]
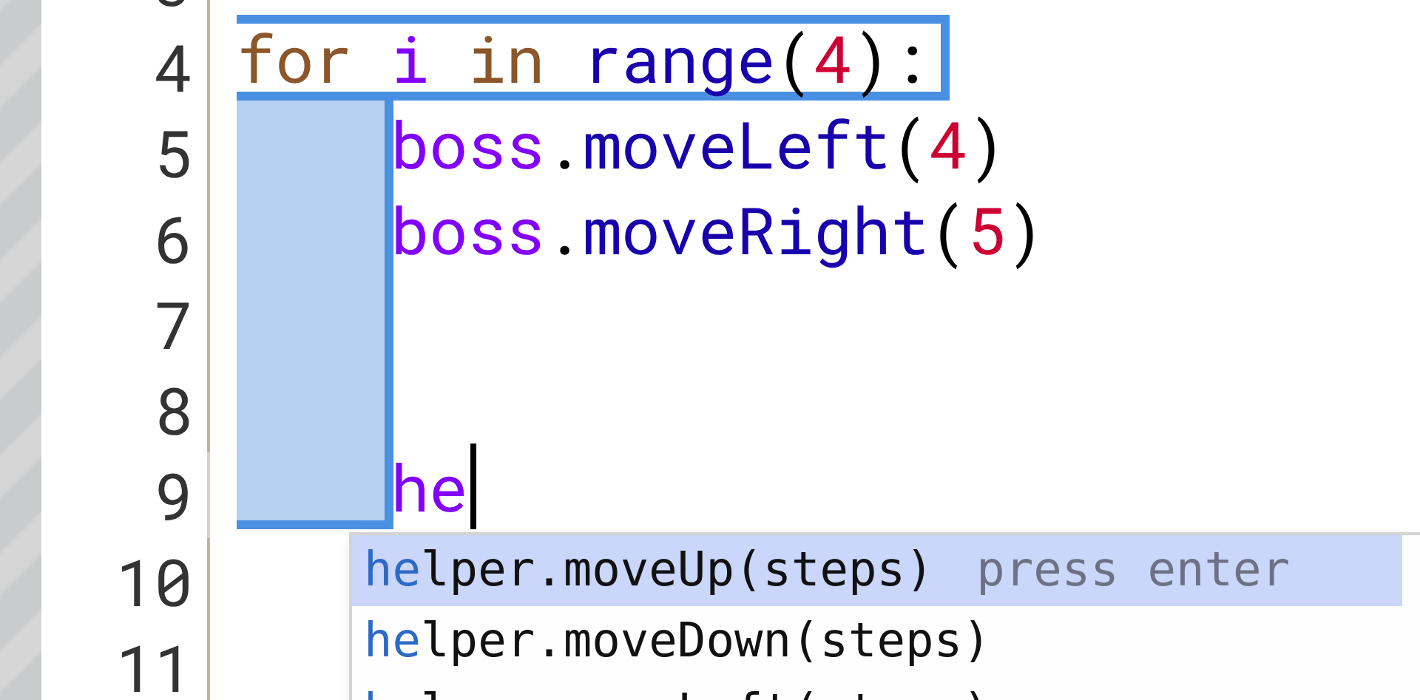
type textarea "h"
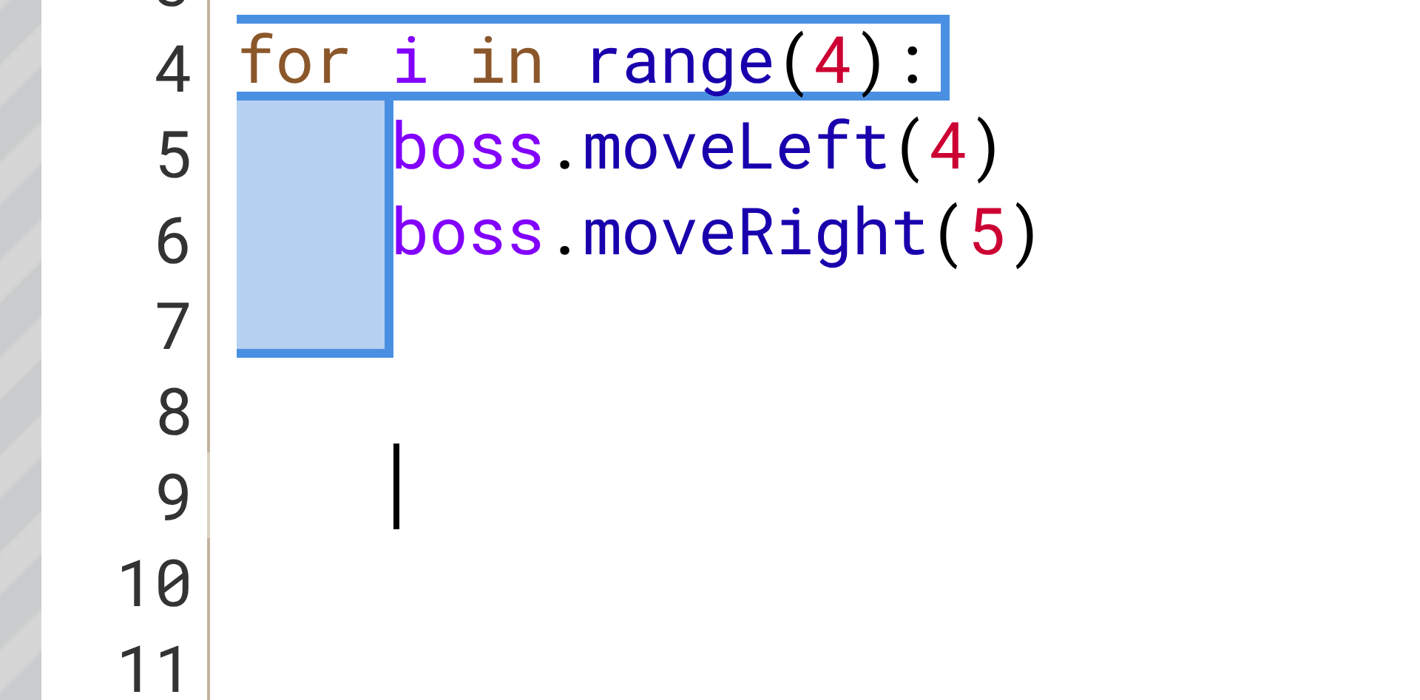
scroll to position [0, 0]
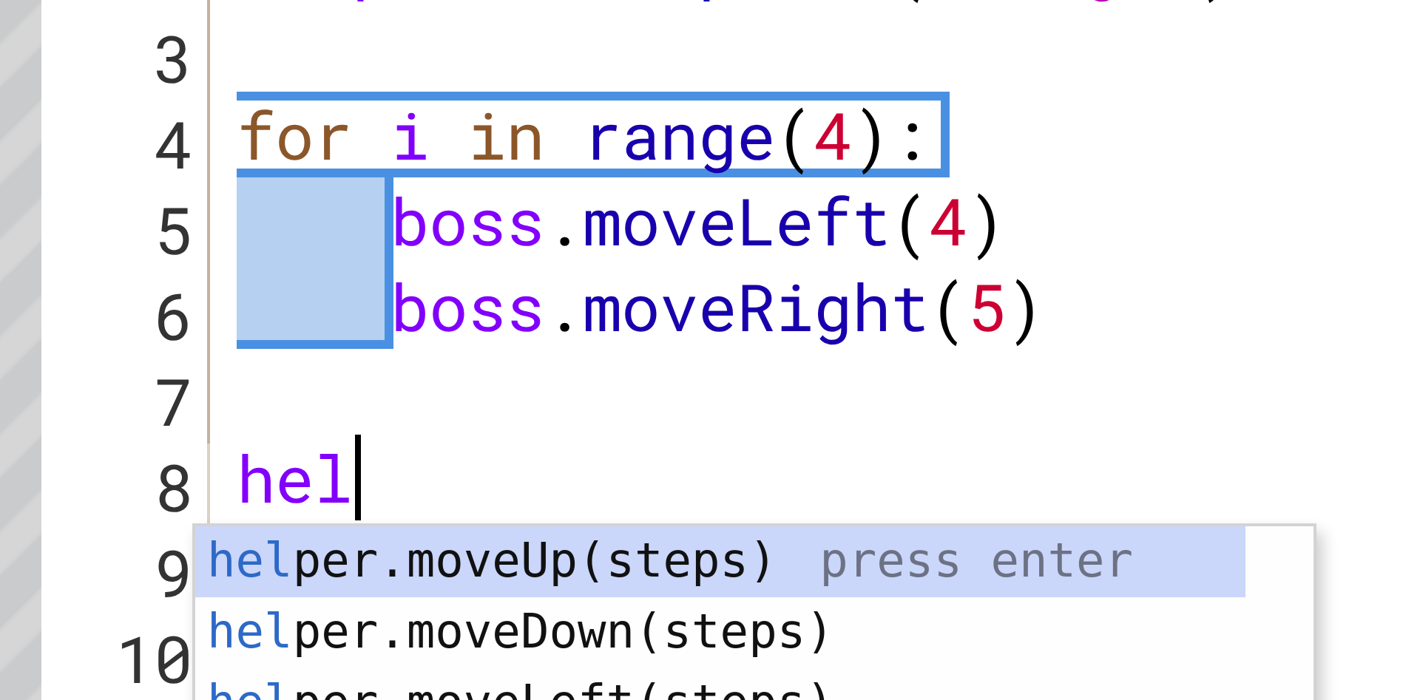
type textarea "helper"
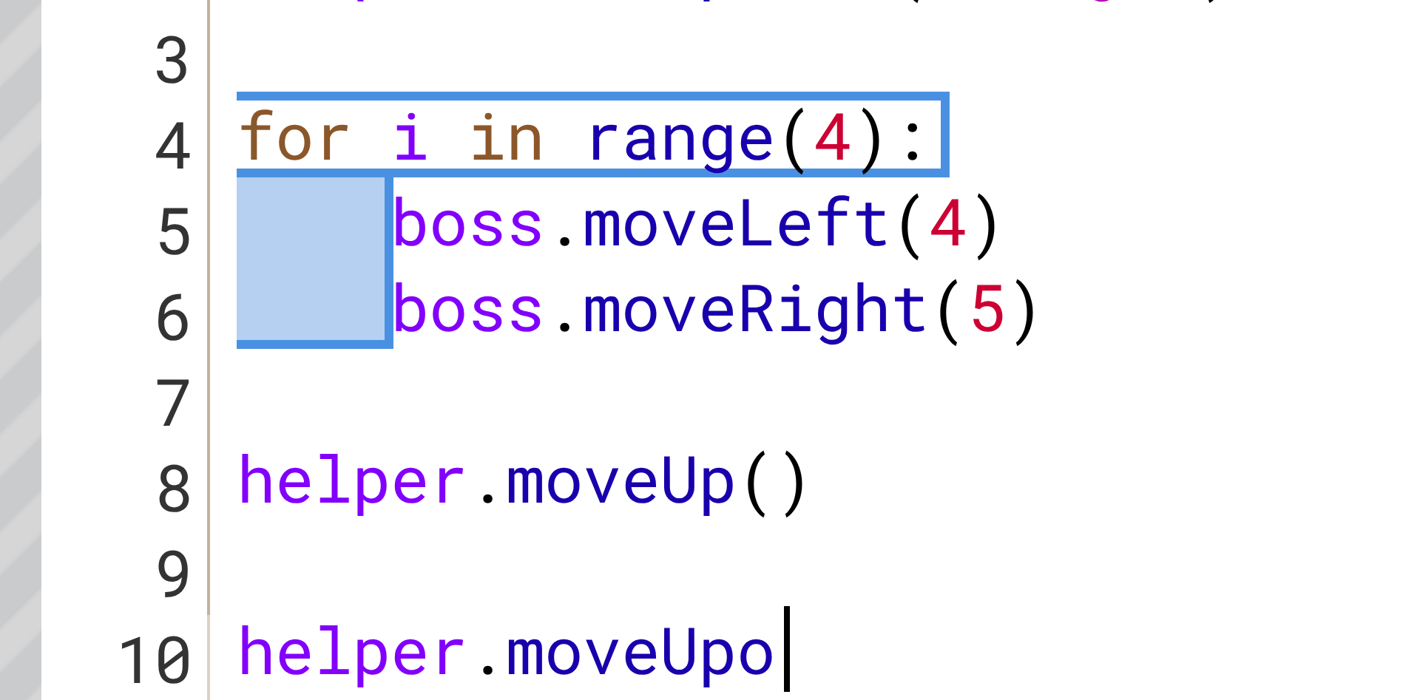
scroll to position [0, 5]
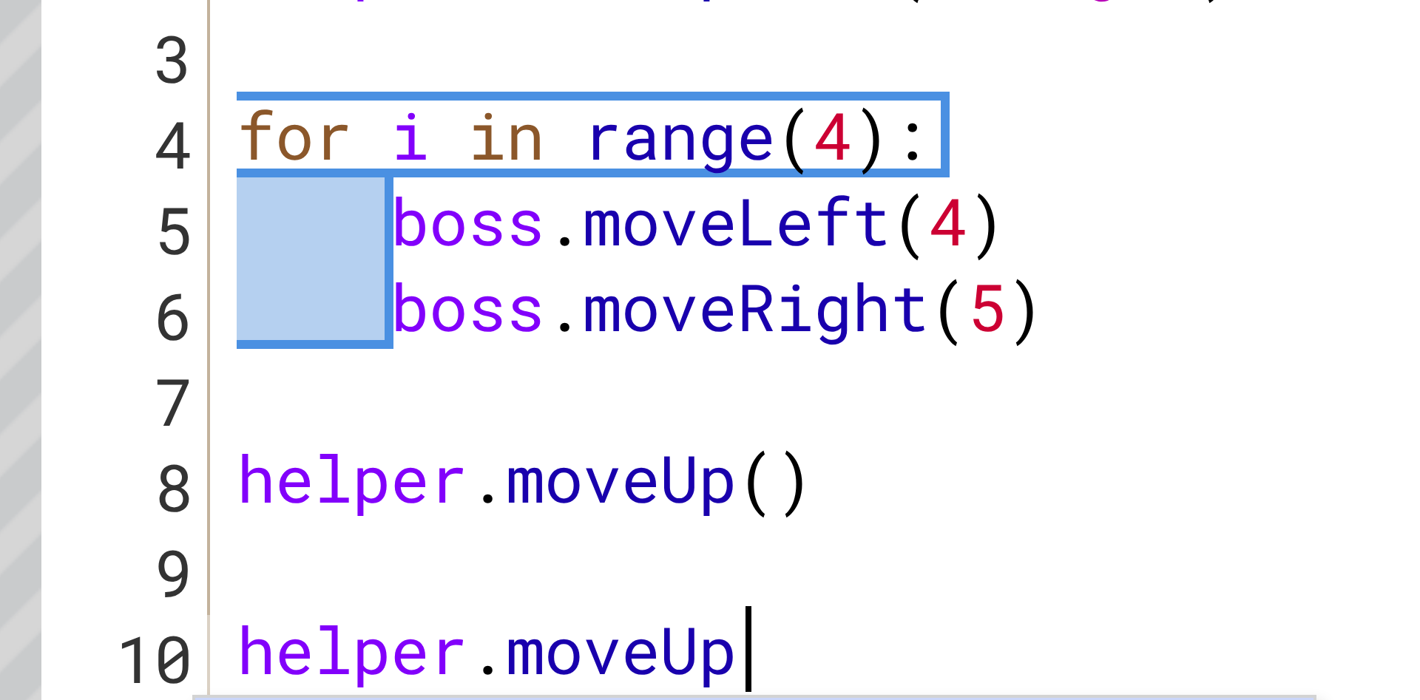
type textarea "helper.moveUp()"
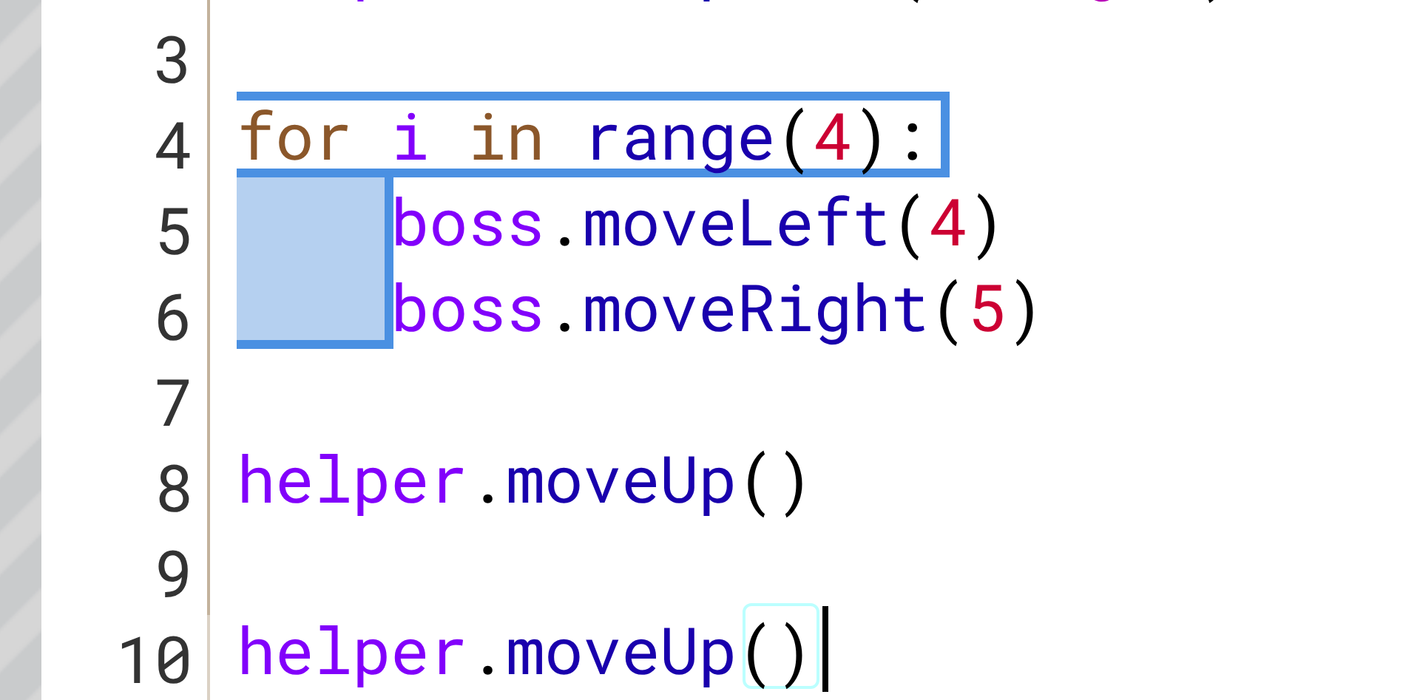
scroll to position [0, 6]
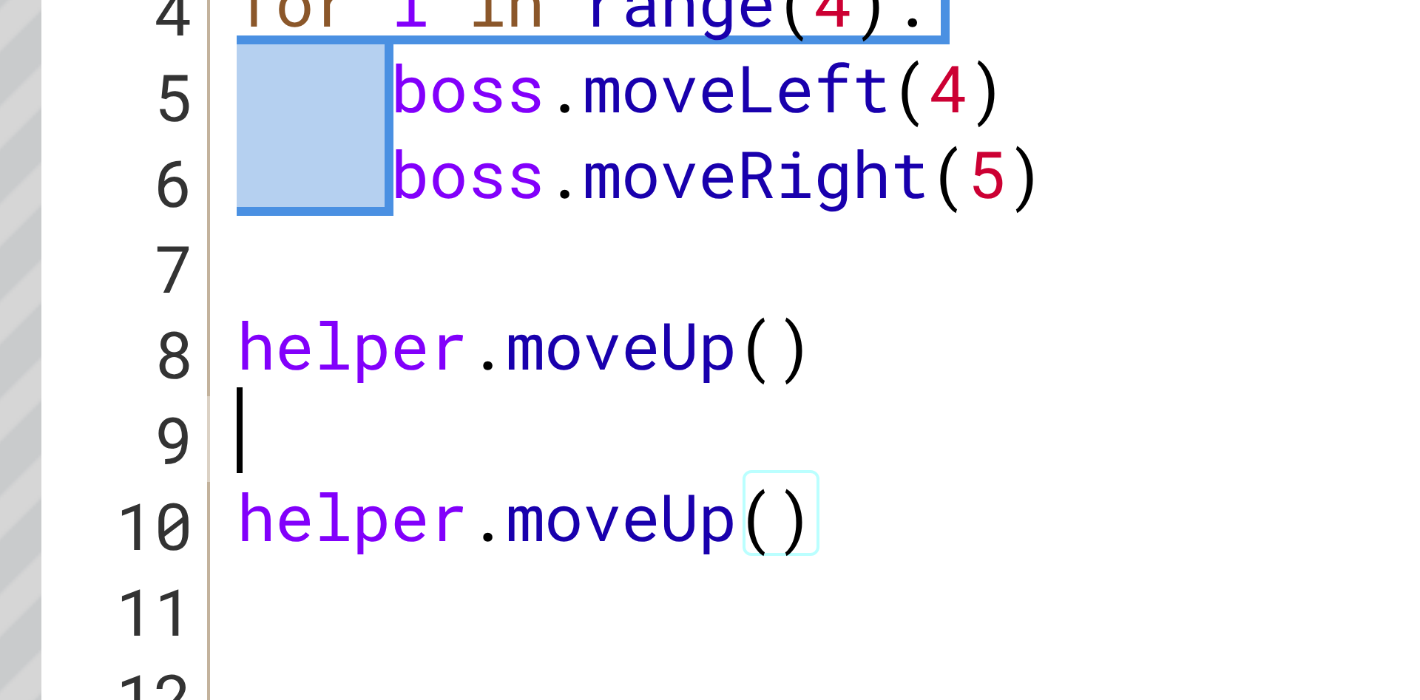
click at [833, 393] on div "# Don't touch the boss code until [PERSON_NAME] says you're ready helper . setM…" at bounding box center [1047, 433] width 442 height 493
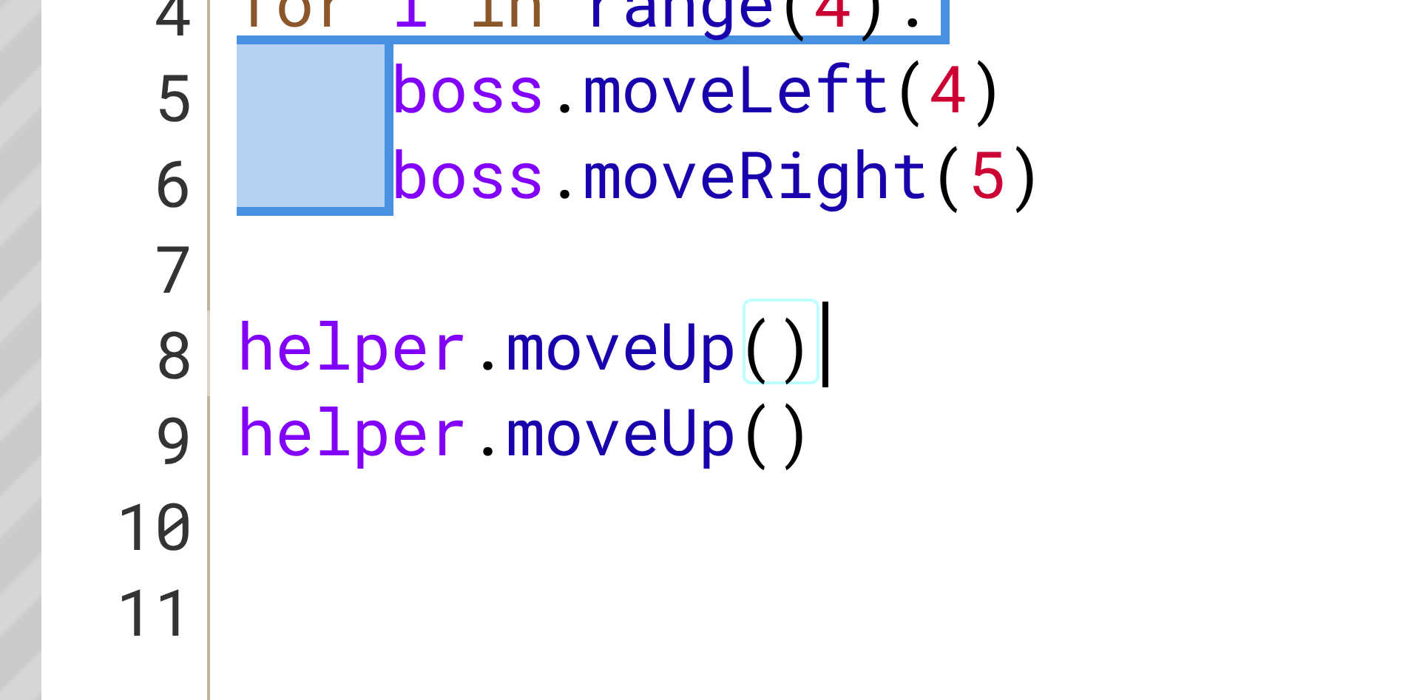
type textarea "helper.moveUp()"
click at [824, 352] on div "helper.moveUp() 1 2 3 4 5 6 7 8 9 10 11 # Don't touch the boss code until [PERS…" at bounding box center [1020, 401] width 481 height 429
click at [838, 347] on div "# Don't touch the boss code until [PERSON_NAME] says you're ready helper . setM…" at bounding box center [1047, 433] width 442 height 493
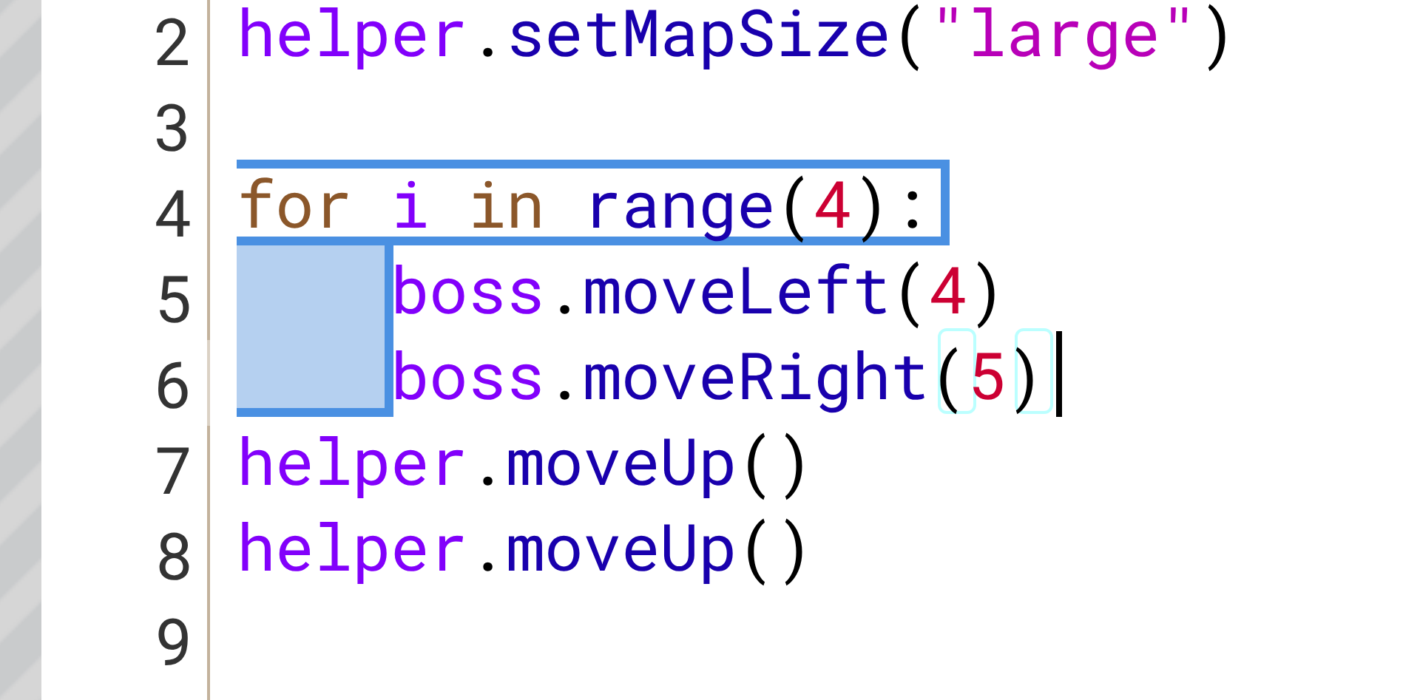
click at [829, 351] on div "# Don't touch the boss code until [PERSON_NAME] says you're ready helper . setM…" at bounding box center [1047, 433] width 442 height 493
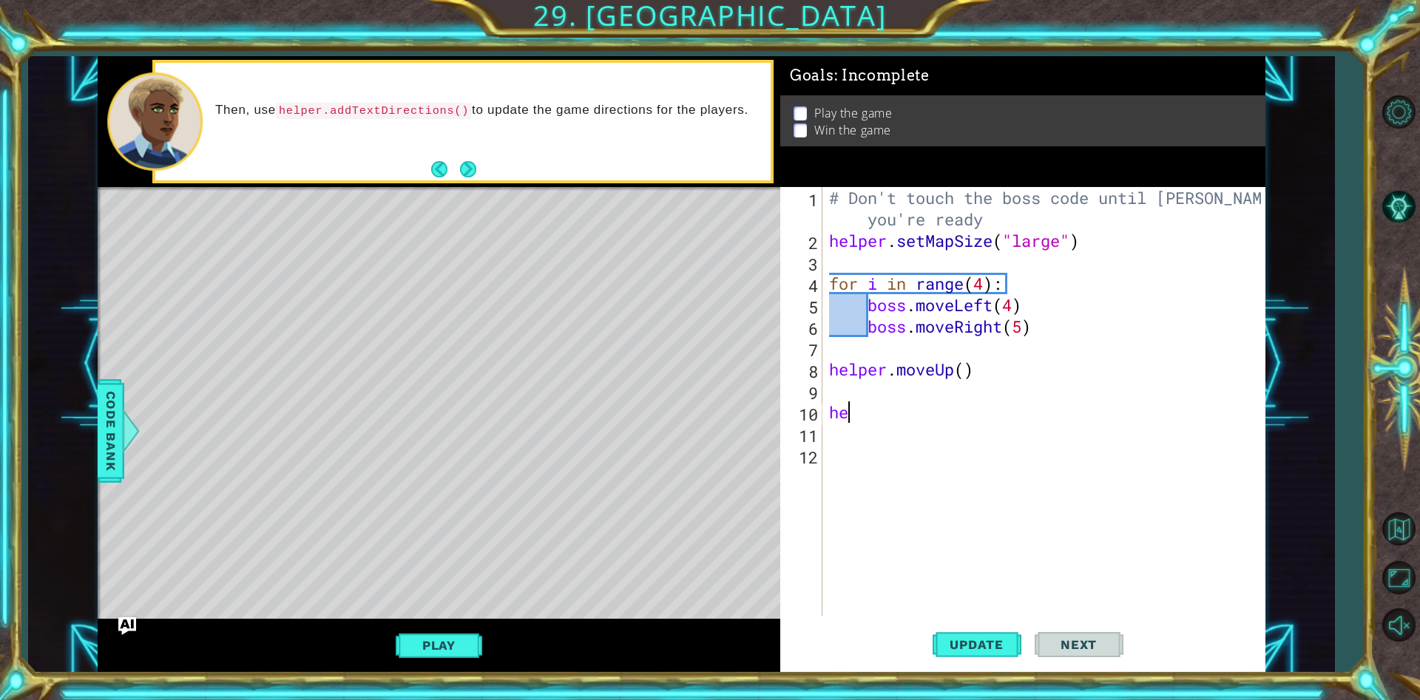
type textarea "herlp"
type textarea "helper"
type textarea "heloer"
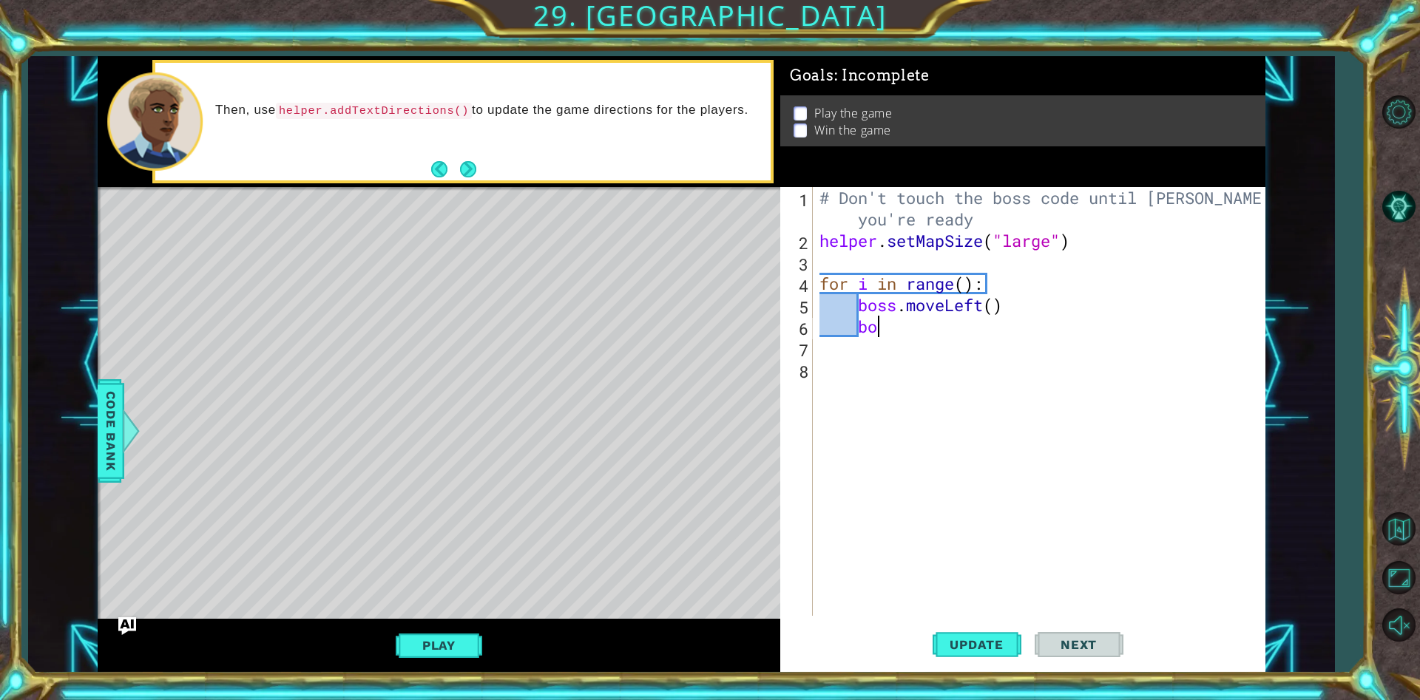
type textarea "boo\d"
type textarea "boss"
type textarea "for i in range():"
type textarea "for"
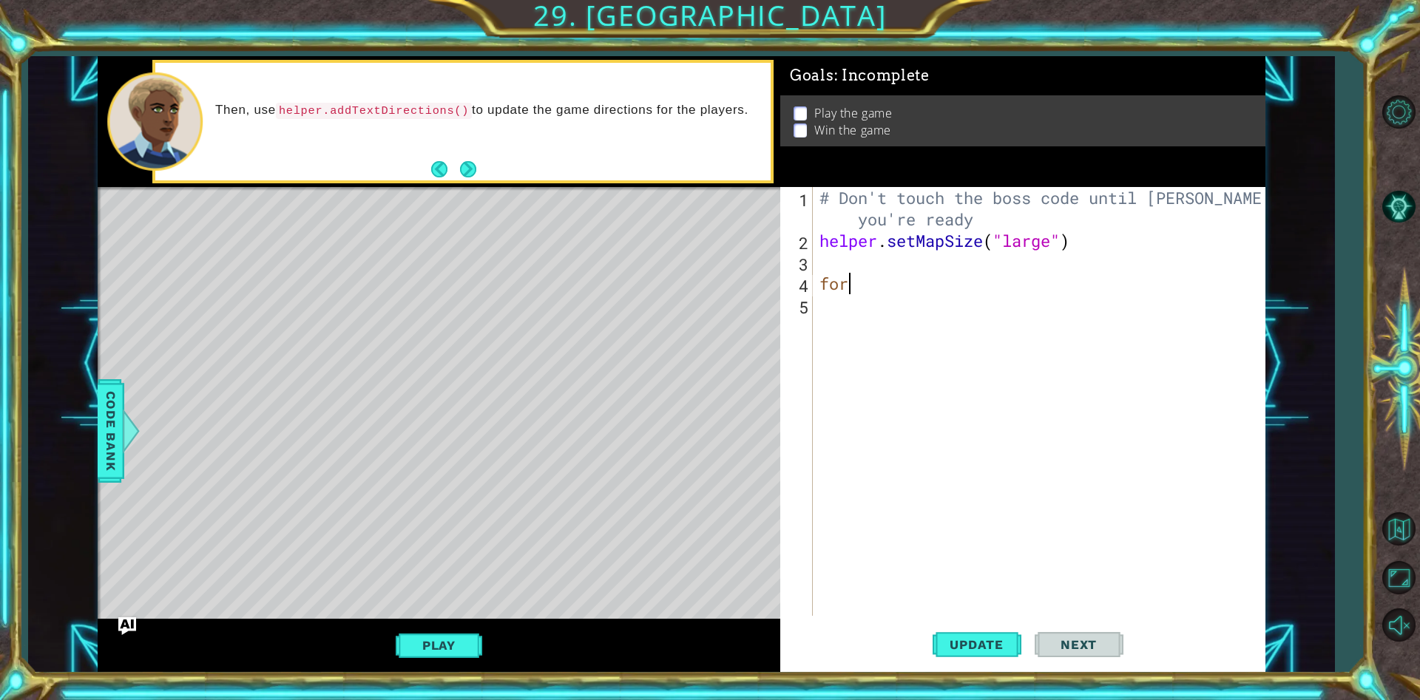
scroll to position [107, 0]
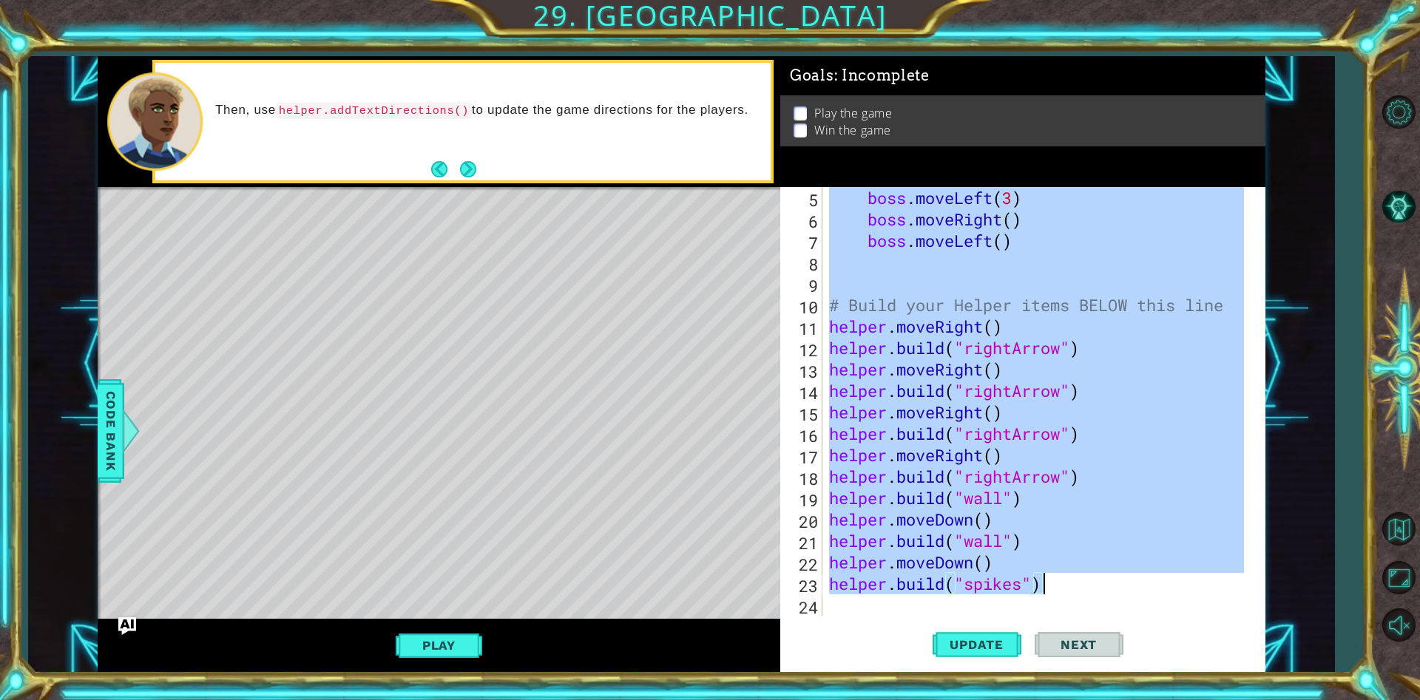
click at [1118, 566] on div "boss . moveLeft ( 3 ) boss . moveRight ( ) boss . moveLeft ( ) # Build your Hel…" at bounding box center [1034, 401] width 417 height 429
type textarea "helper.moveDown()"
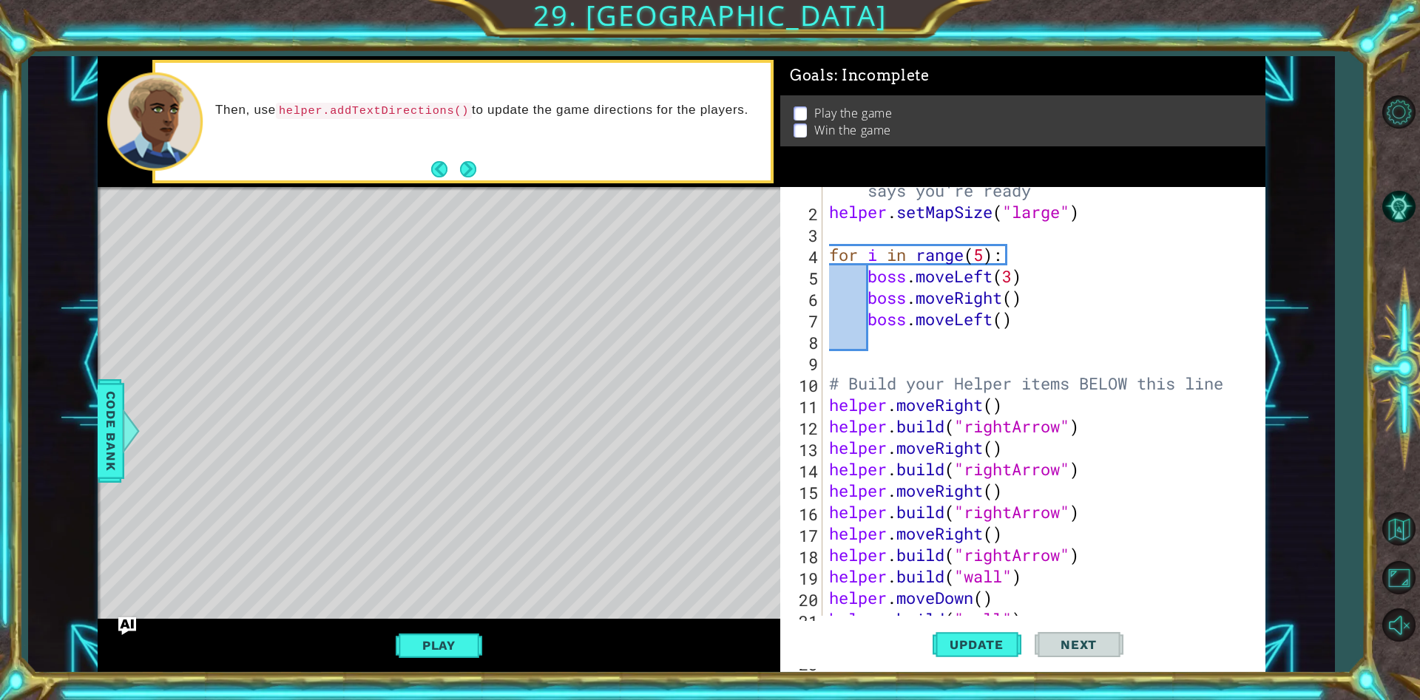
scroll to position [30, 0]
